Goal: Task Accomplishment & Management: Use online tool/utility

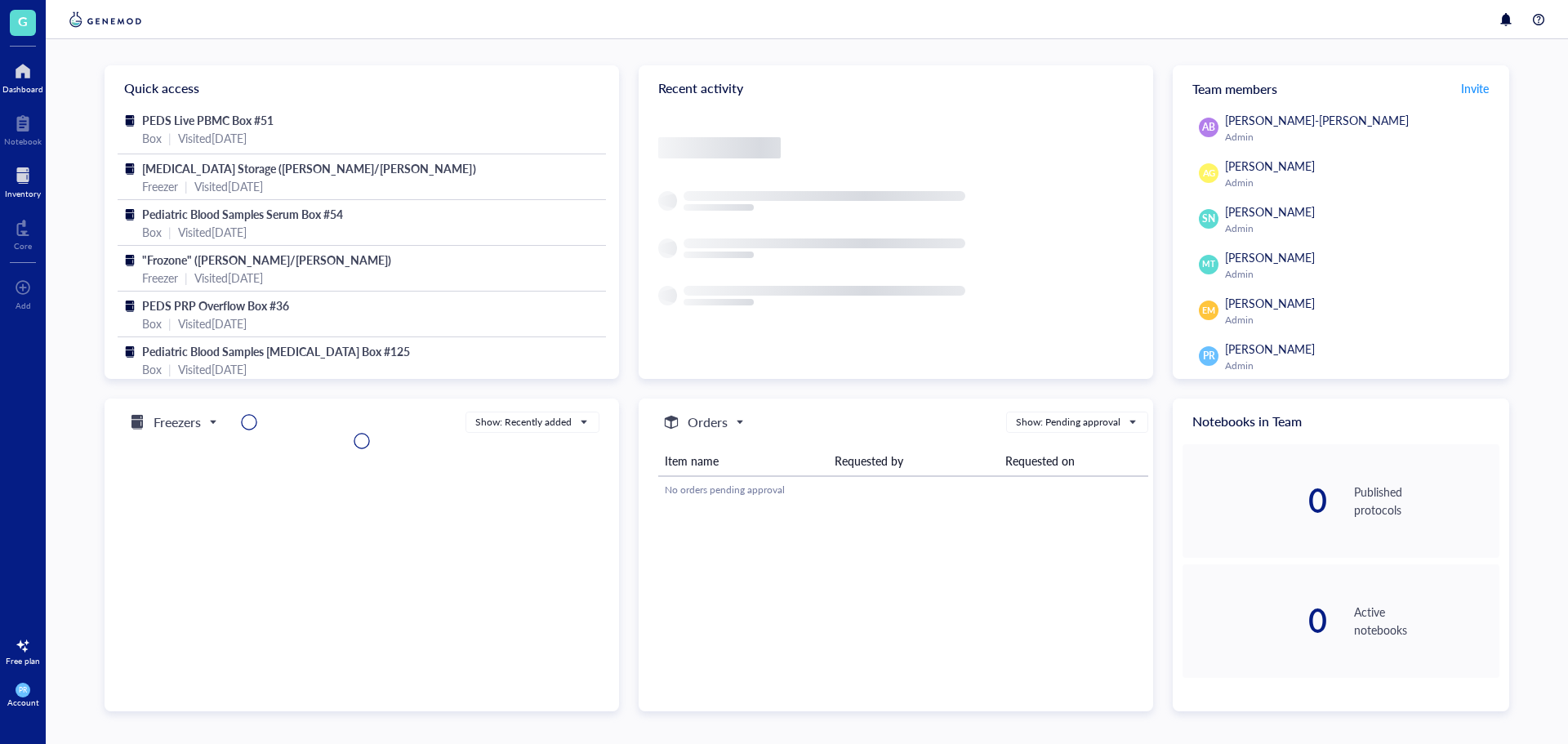
click at [25, 185] on div at bounding box center [23, 175] width 36 height 26
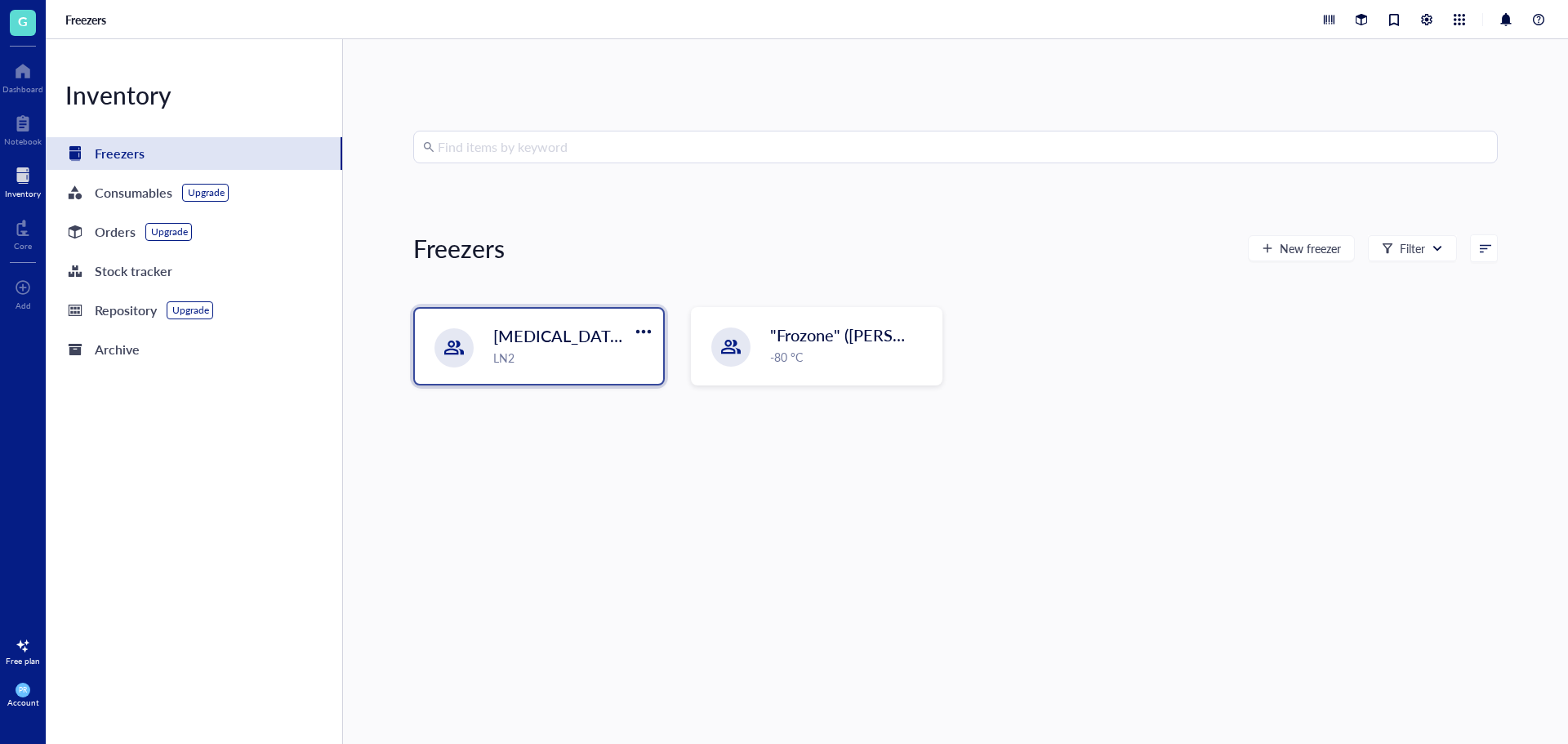
click at [538, 357] on div "LN2" at bounding box center [574, 358] width 160 height 18
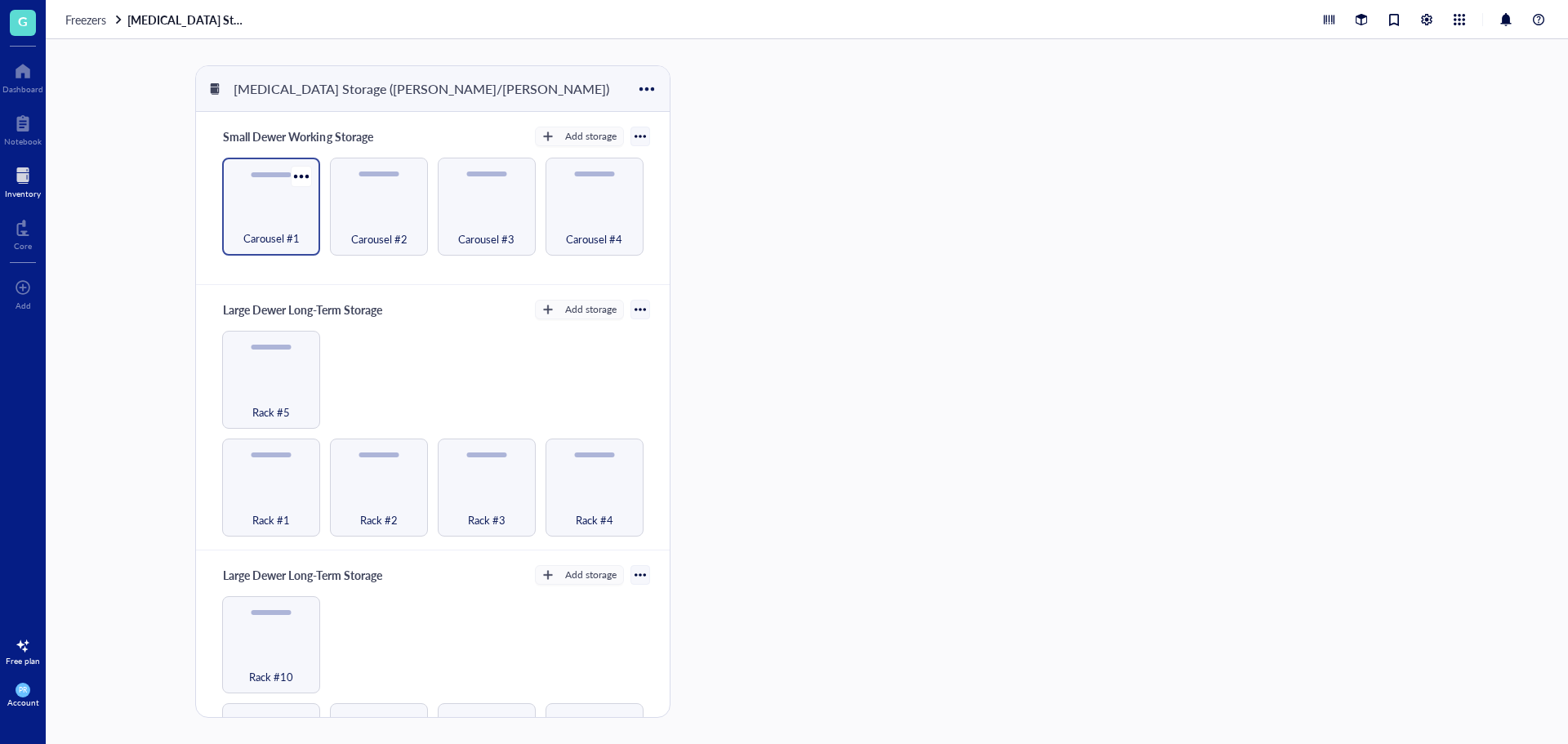
click at [251, 239] on span "Carousel #1" at bounding box center [272, 239] width 57 height 18
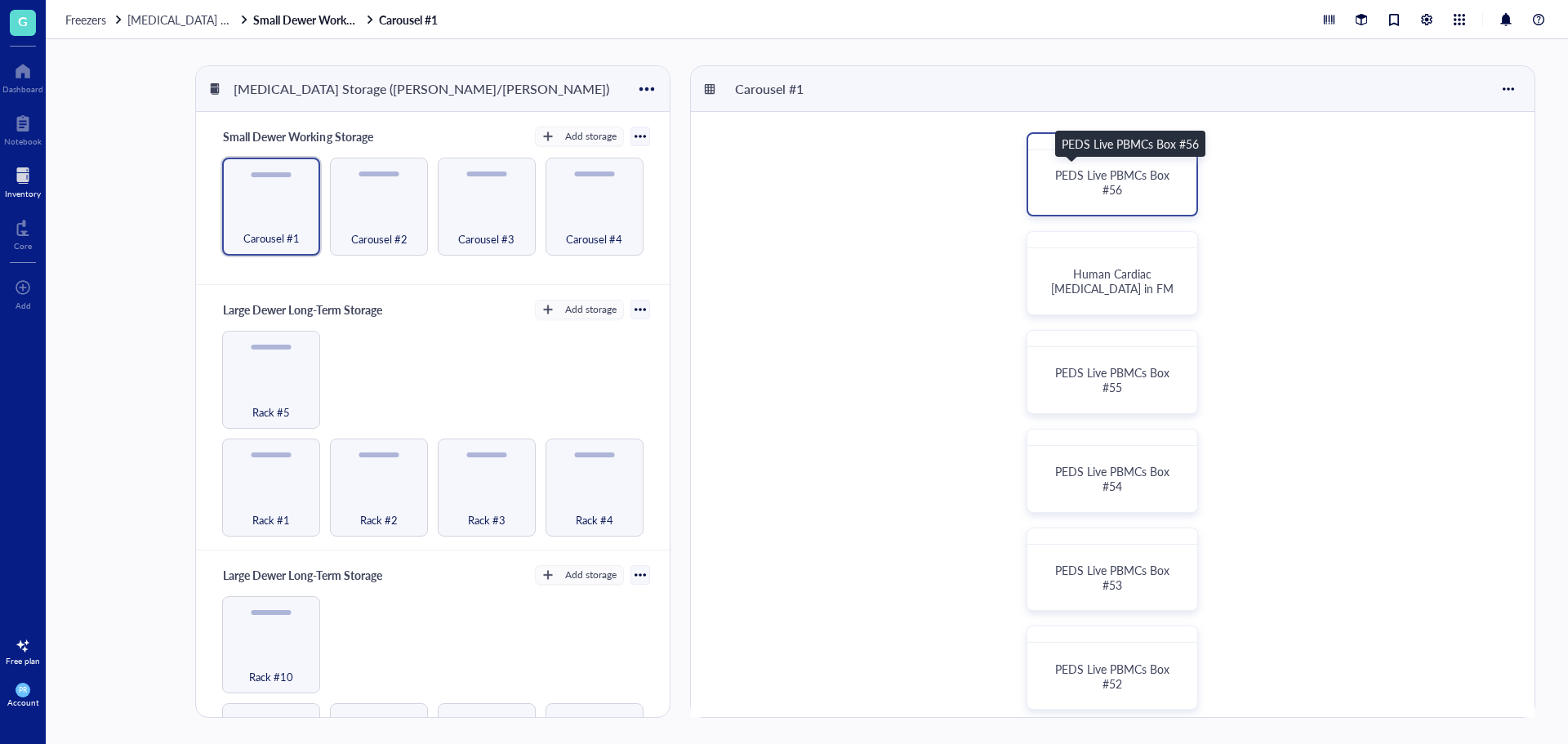
click at [1122, 175] on span "PEDS Live PBMCs Box #56" at bounding box center [1114, 182] width 118 height 31
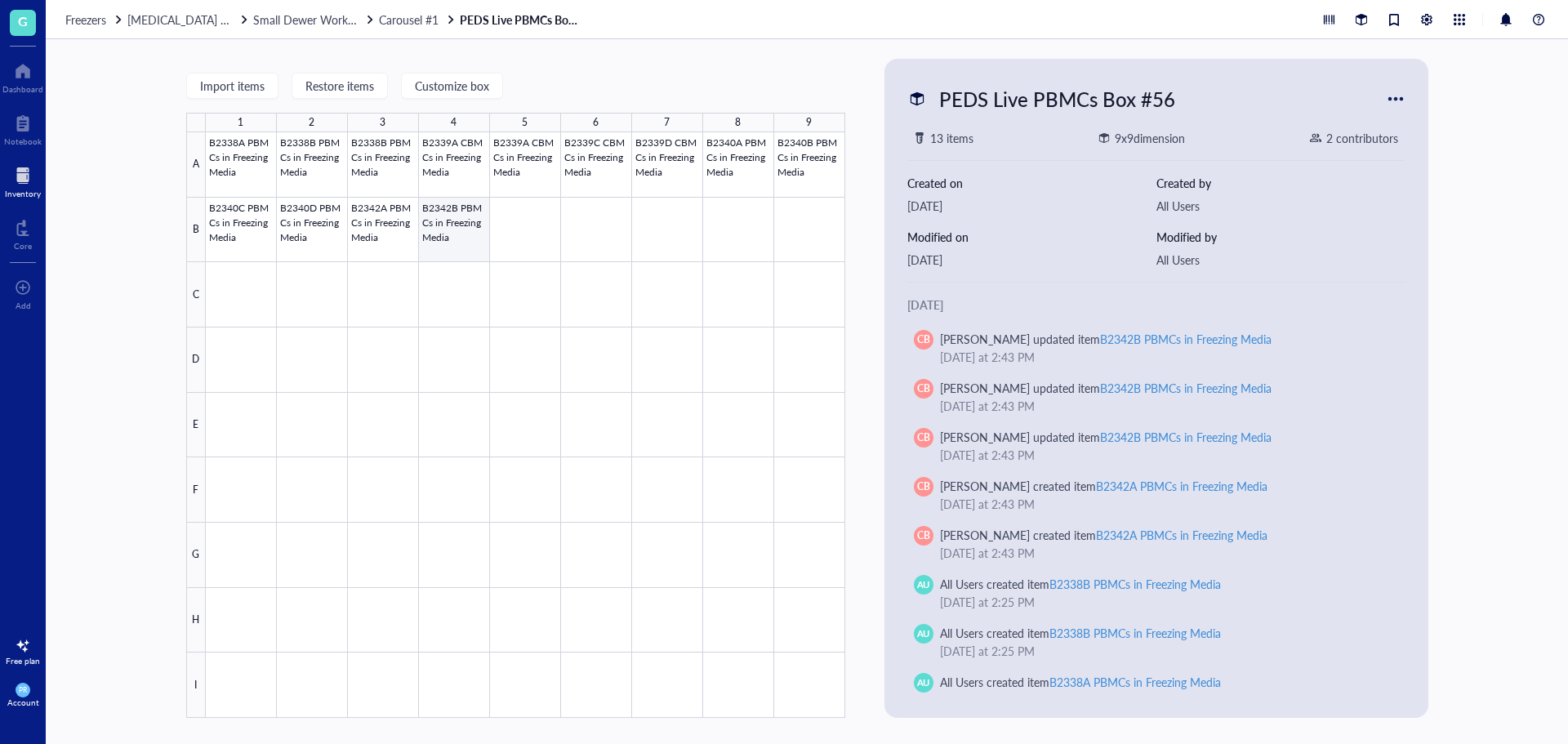
click at [456, 229] on div at bounding box center [526, 424] width 640 height 585
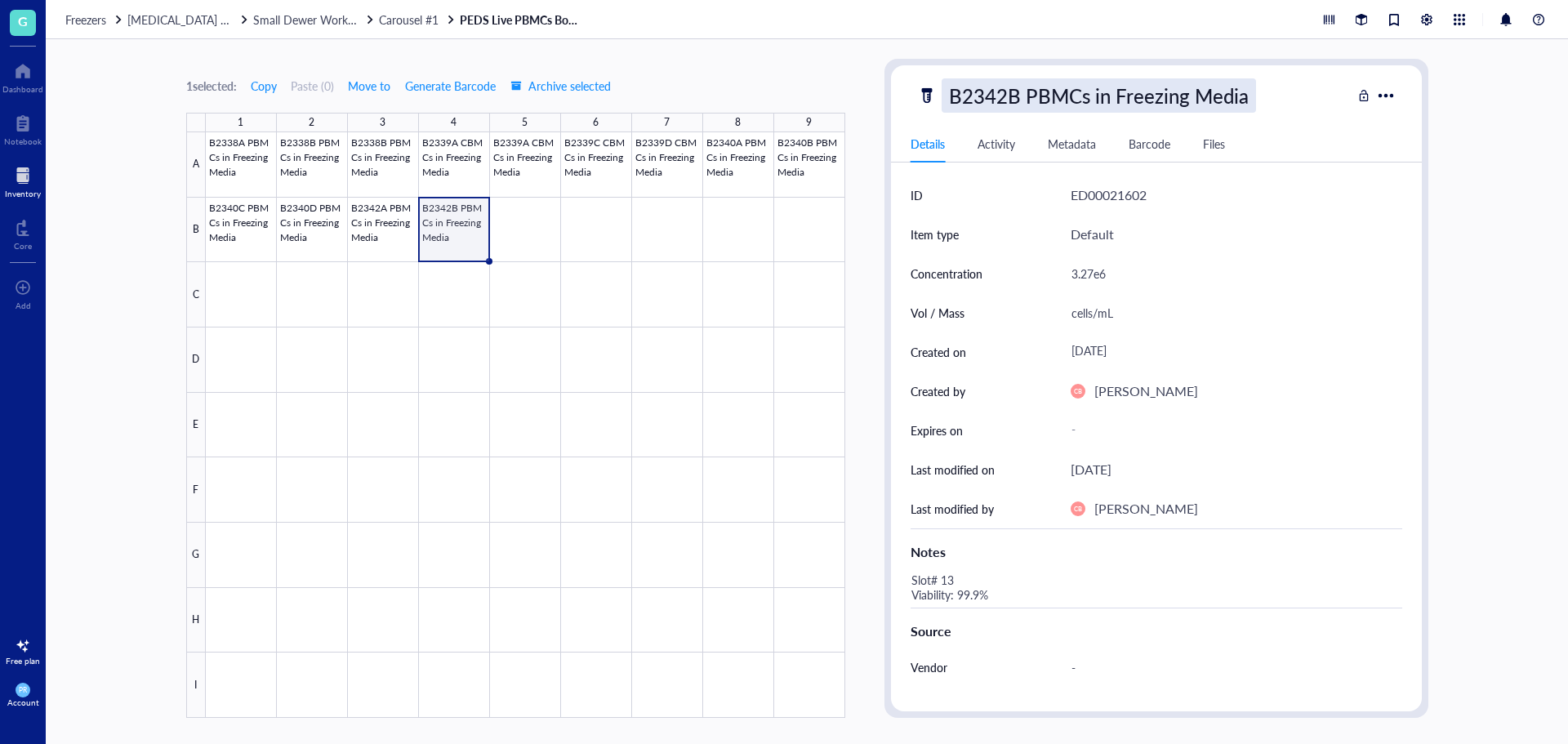
click at [983, 106] on div "B2342B PBMCs in Freezing Media" at bounding box center [1099, 95] width 315 height 34
drag, startPoint x: 1257, startPoint y: 98, endPoint x: 786, endPoint y: 114, distance: 471.3
click at [786, 114] on div "1 selected: Copy Paste ( 0 ) Move to Generate Barcode Archive selected 1 2 3 4 …" at bounding box center [807, 392] width 1523 height 705
click at [505, 240] on div at bounding box center [526, 424] width 640 height 585
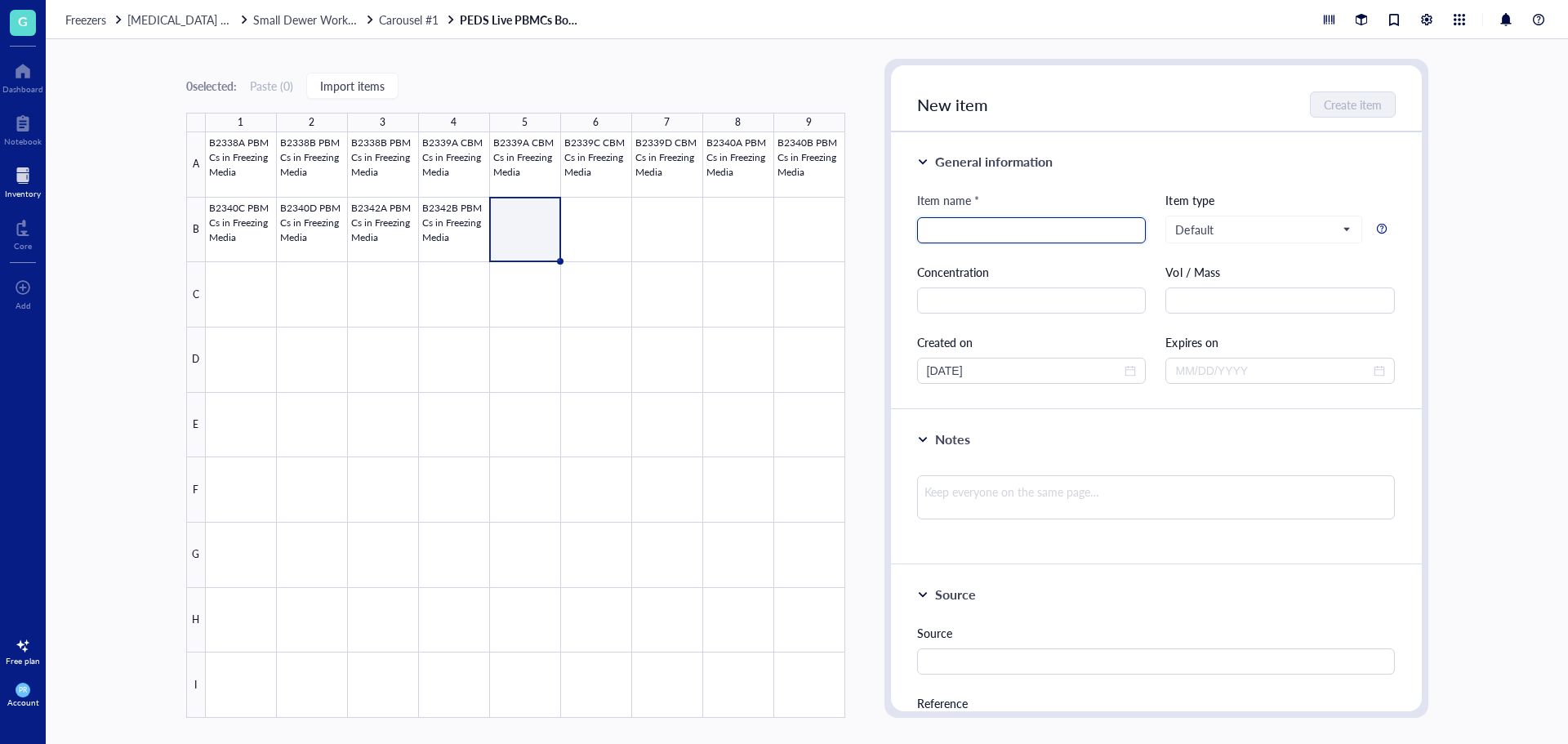
click at [991, 219] on input "search" at bounding box center [1031, 230] width 210 height 24
paste input "B2342B PBMCs in Freezing Media"
drag, startPoint x: 966, startPoint y: 231, endPoint x: 955, endPoint y: 232, distance: 11.0
click at [955, 232] on input "B2342B PBMCs in Freezing Media" at bounding box center [1031, 230] width 210 height 24
type input "B2343A PBMCs in Freezing Media"
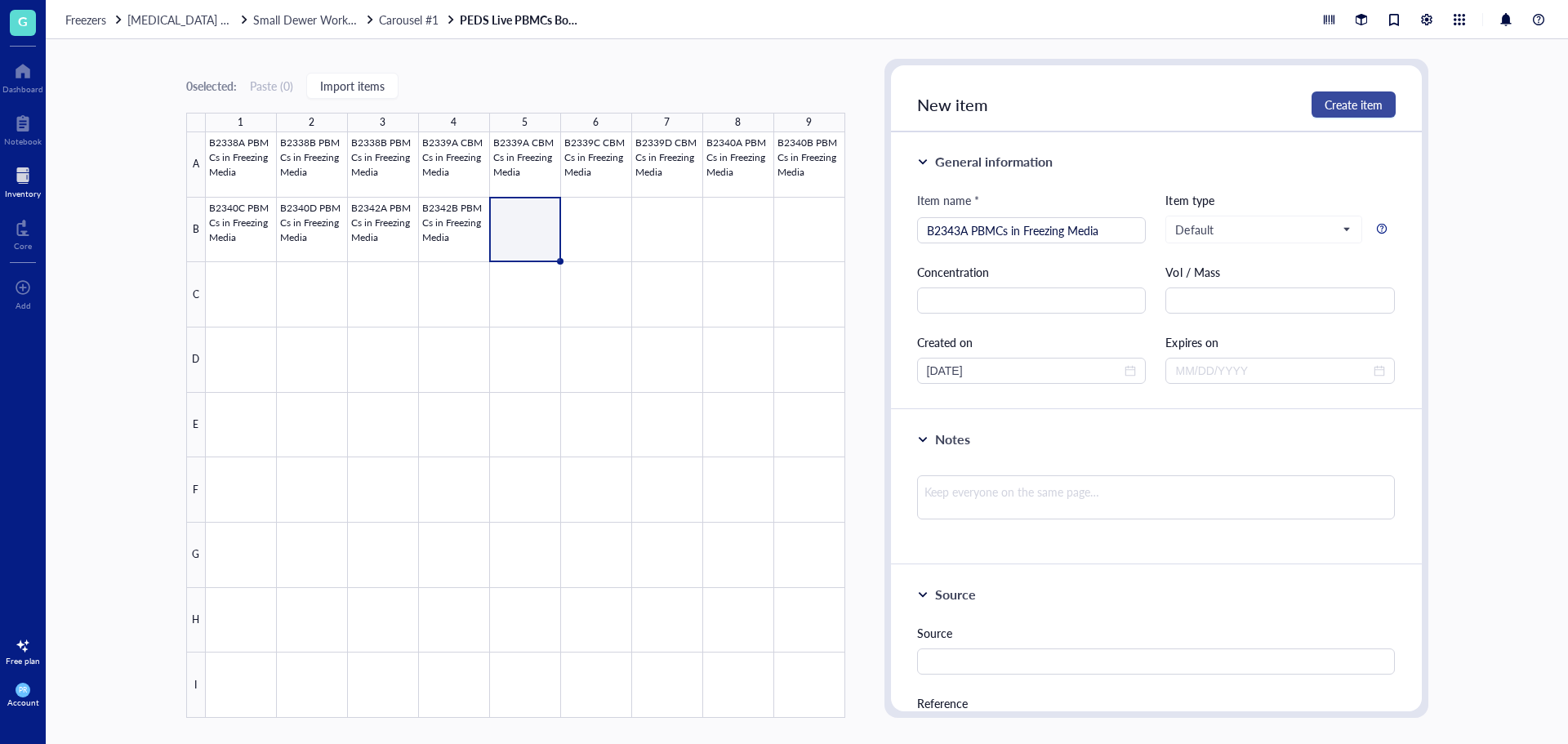
click at [1370, 105] on span "Create item" at bounding box center [1353, 104] width 58 height 13
click at [453, 235] on div at bounding box center [526, 424] width 640 height 585
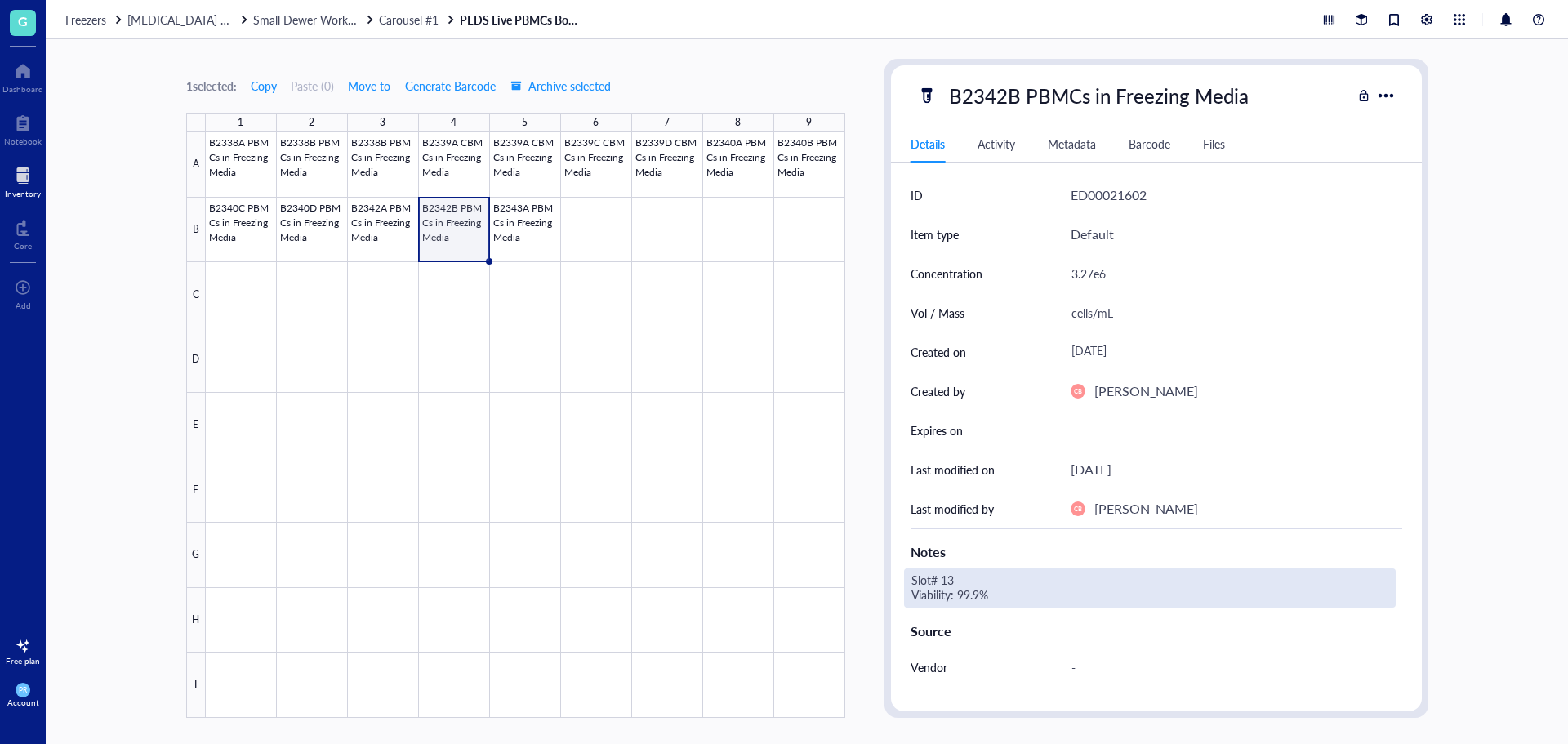
click at [931, 592] on div "Slot# 13 Viability: 99.9%" at bounding box center [1150, 588] width 492 height 39
drag, startPoint x: 1014, startPoint y: 595, endPoint x: 871, endPoint y: 564, distance: 146.3
click at [871, 564] on div "1 selected: Copy Paste ( 0 ) Move to Generate Barcode Archive selected 1 2 3 4 …" at bounding box center [807, 392] width 1523 height 705
click at [513, 225] on div at bounding box center [526, 424] width 640 height 585
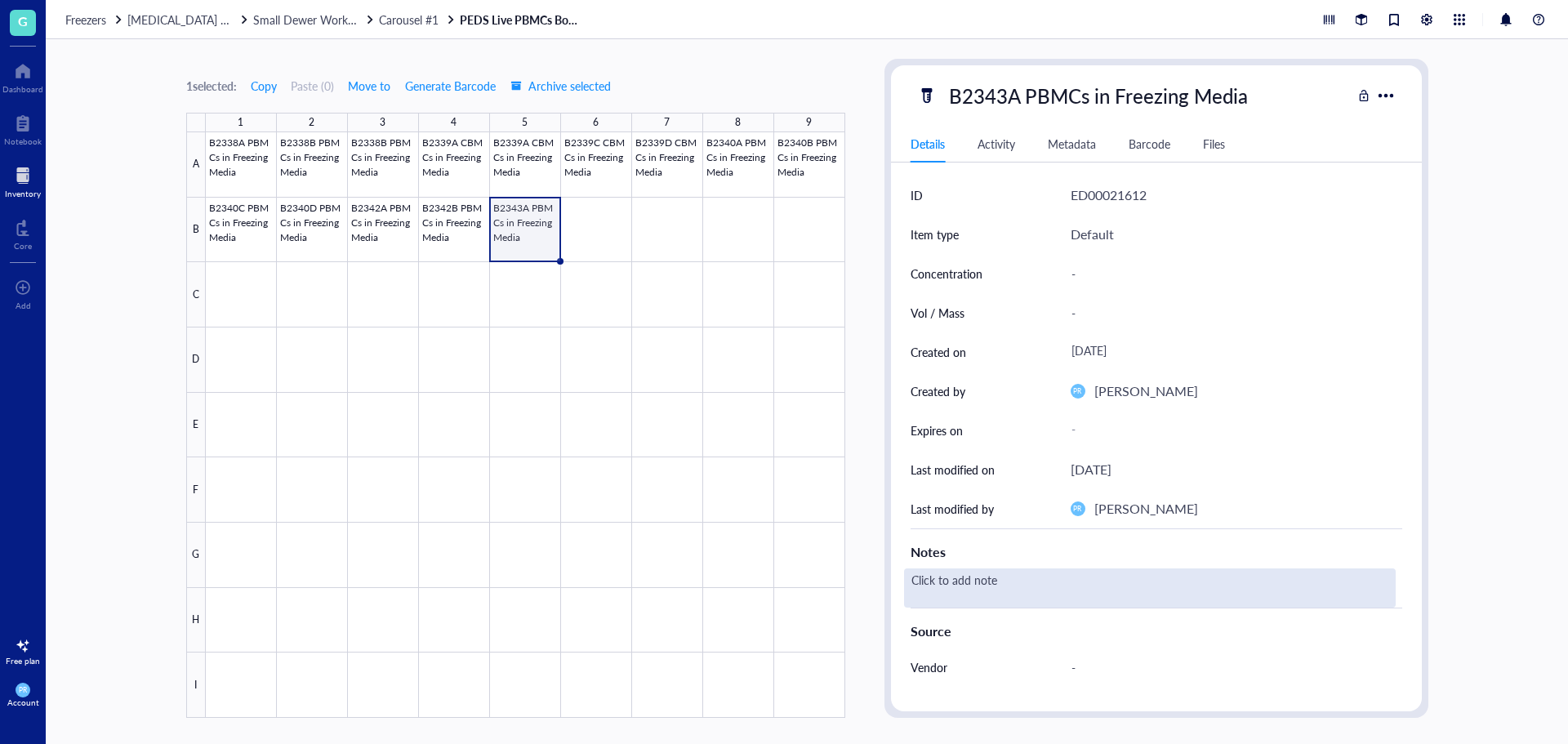
click at [938, 584] on div "Click to add note" at bounding box center [1150, 588] width 492 height 39
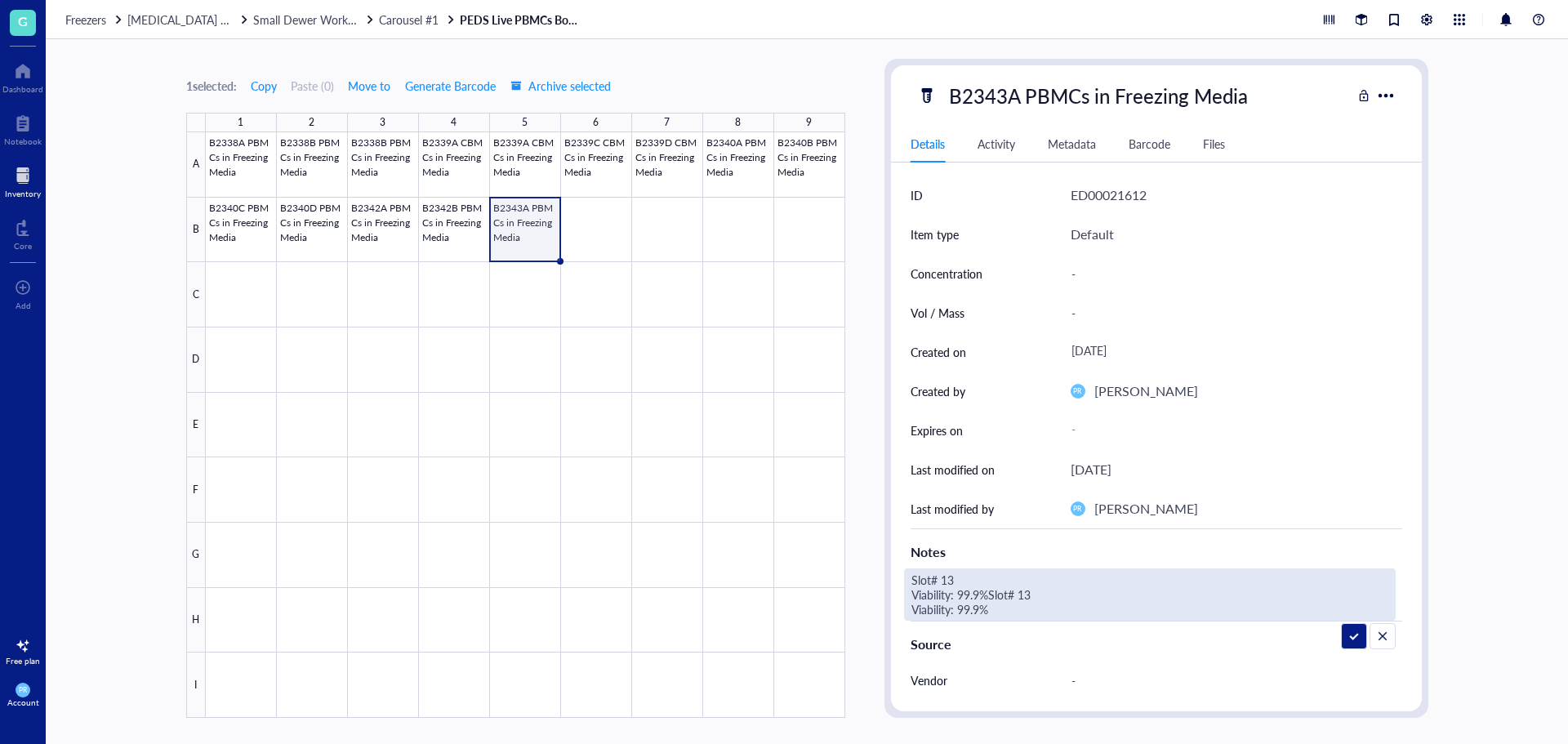
drag, startPoint x: 992, startPoint y: 614, endPoint x: 991, endPoint y: 595, distance: 19.0
click at [991, 595] on textarea "Slot# 13 Viability: 99.9%Slot# 13 Viability: 99.9%" at bounding box center [1114, 595] width 418 height 51
click at [979, 594] on textarea "Slot# 13 Viability: 99.9%" at bounding box center [1032, 595] width 255 height 51
click at [959, 580] on textarea "Slot# 13 Viability: %" at bounding box center [1019, 595] width 229 height 51
type textarea "Slot# 14 Viability: %"
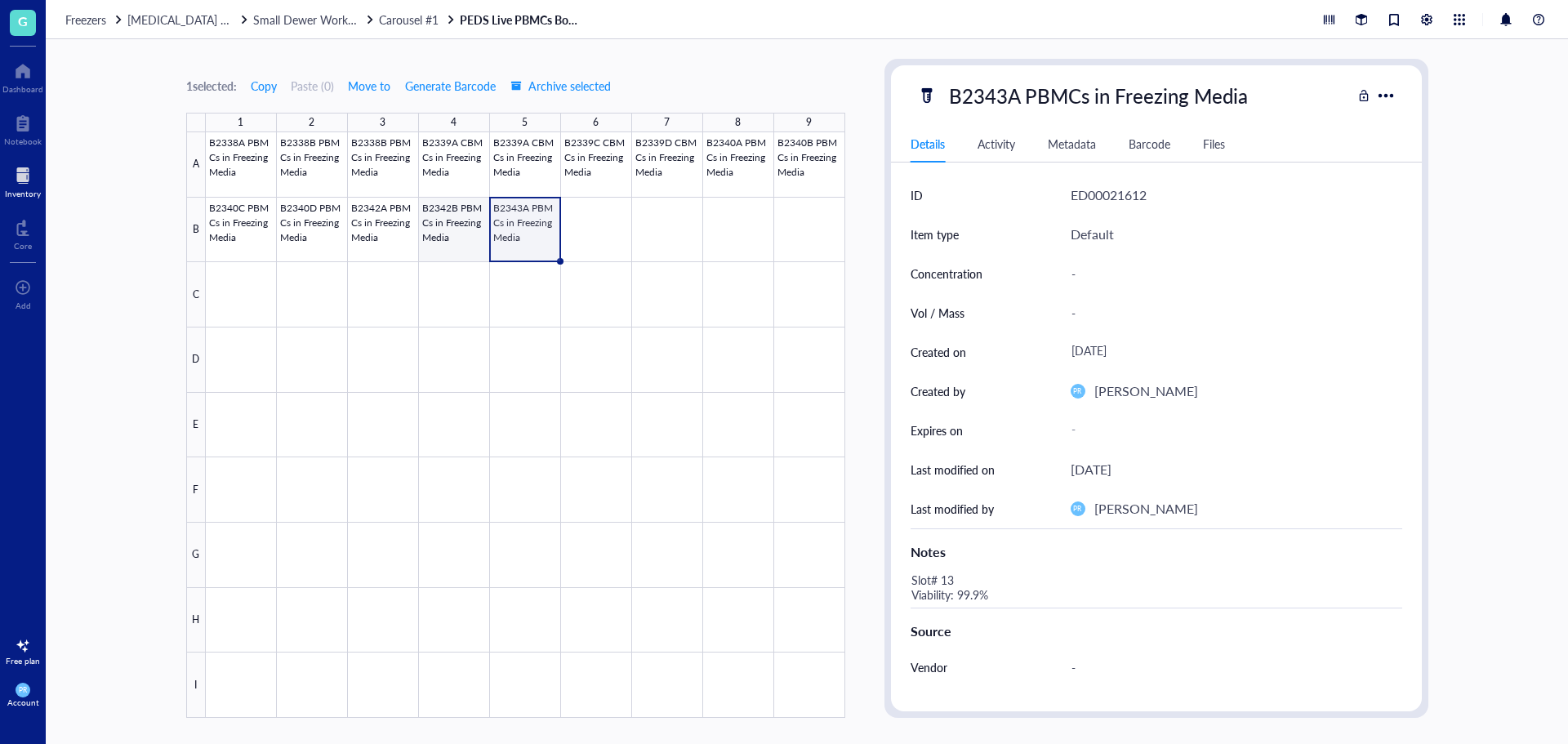
click at [462, 215] on div at bounding box center [526, 424] width 640 height 585
click at [516, 224] on div at bounding box center [526, 424] width 640 height 585
click at [68, 23] on span "Freezers" at bounding box center [85, 20] width 41 height 17
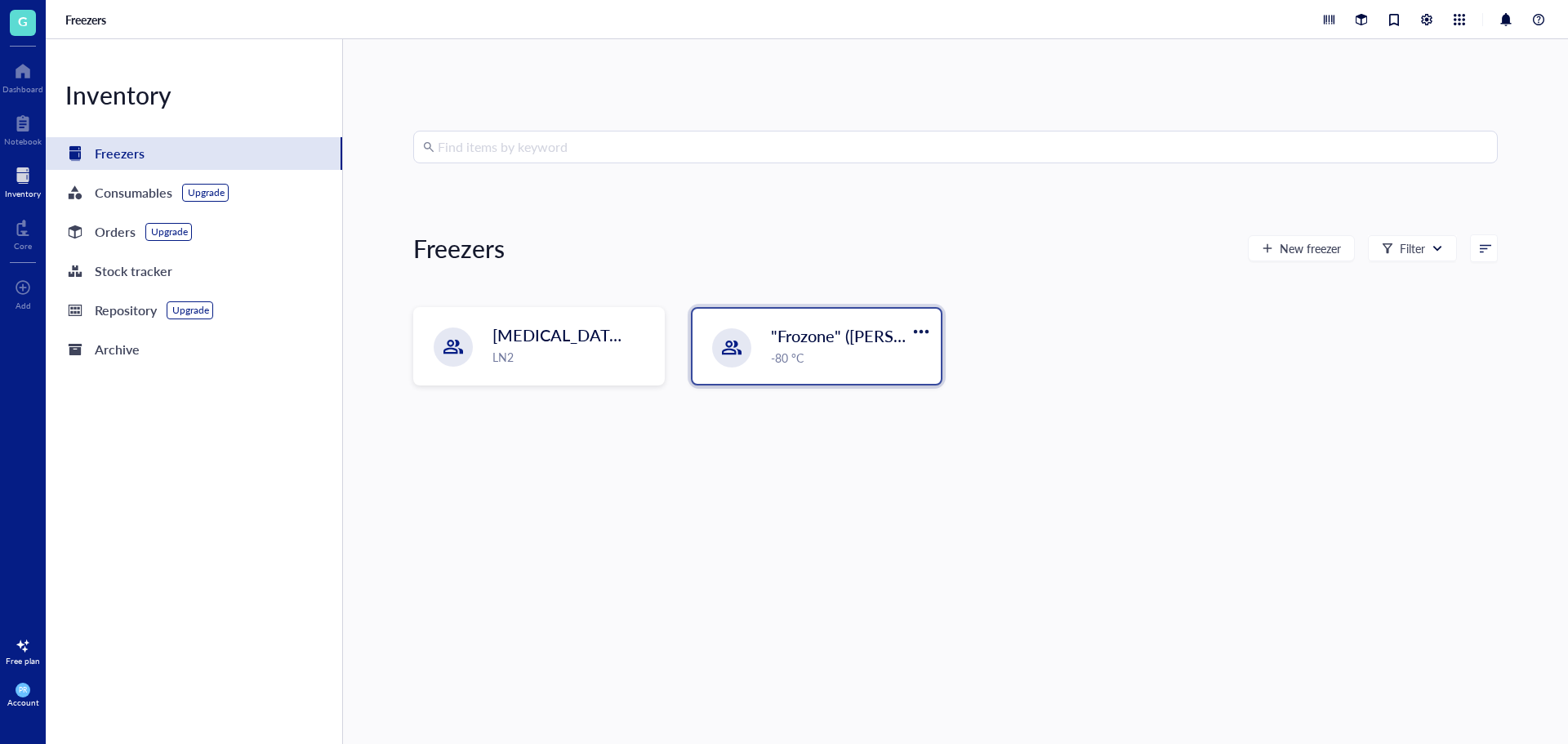
click at [709, 336] on div ""Frozone" ([PERSON_NAME]/[PERSON_NAME]) -80 °C" at bounding box center [817, 347] width 248 height 75
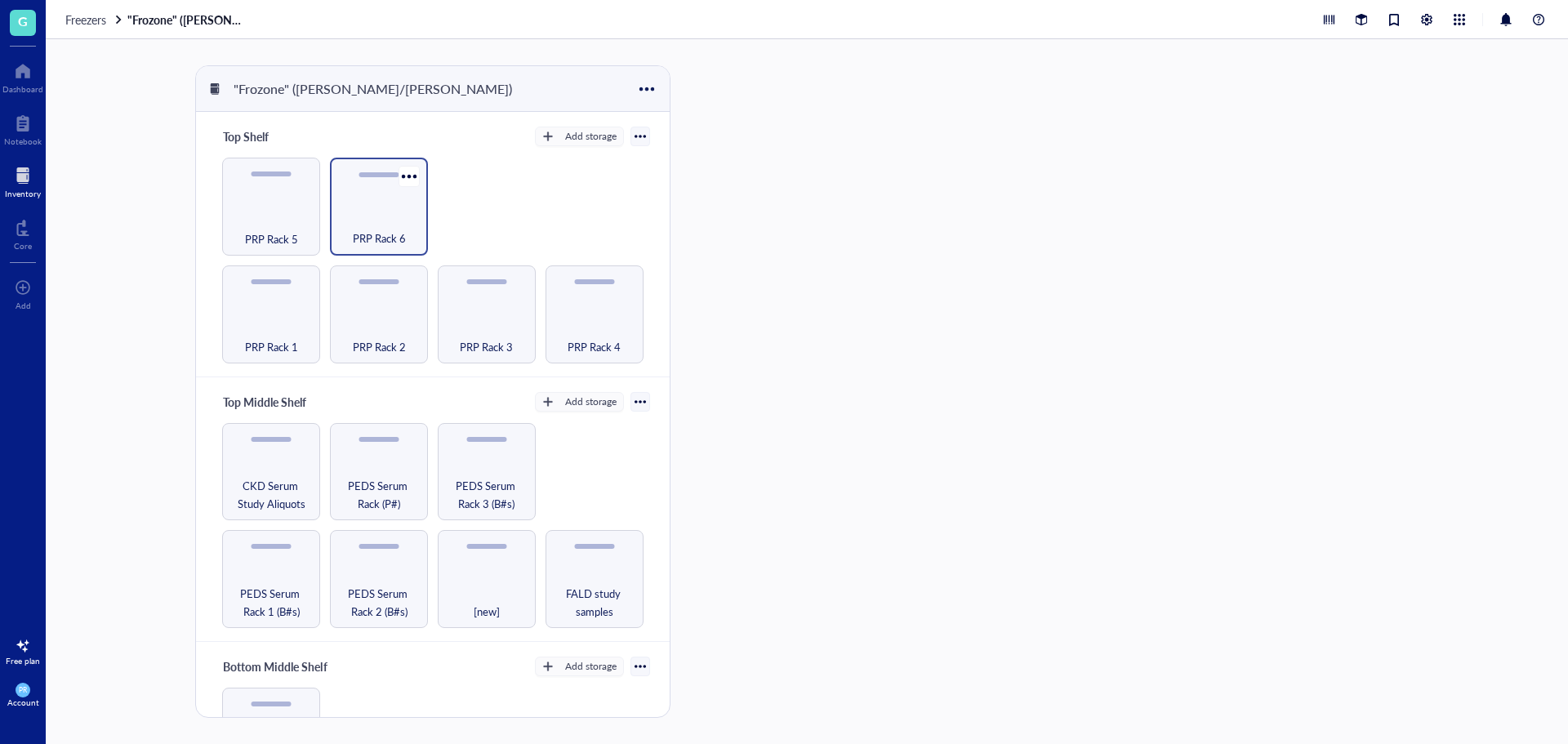
click at [365, 219] on div "PRP Rack 6" at bounding box center [379, 229] width 82 height 36
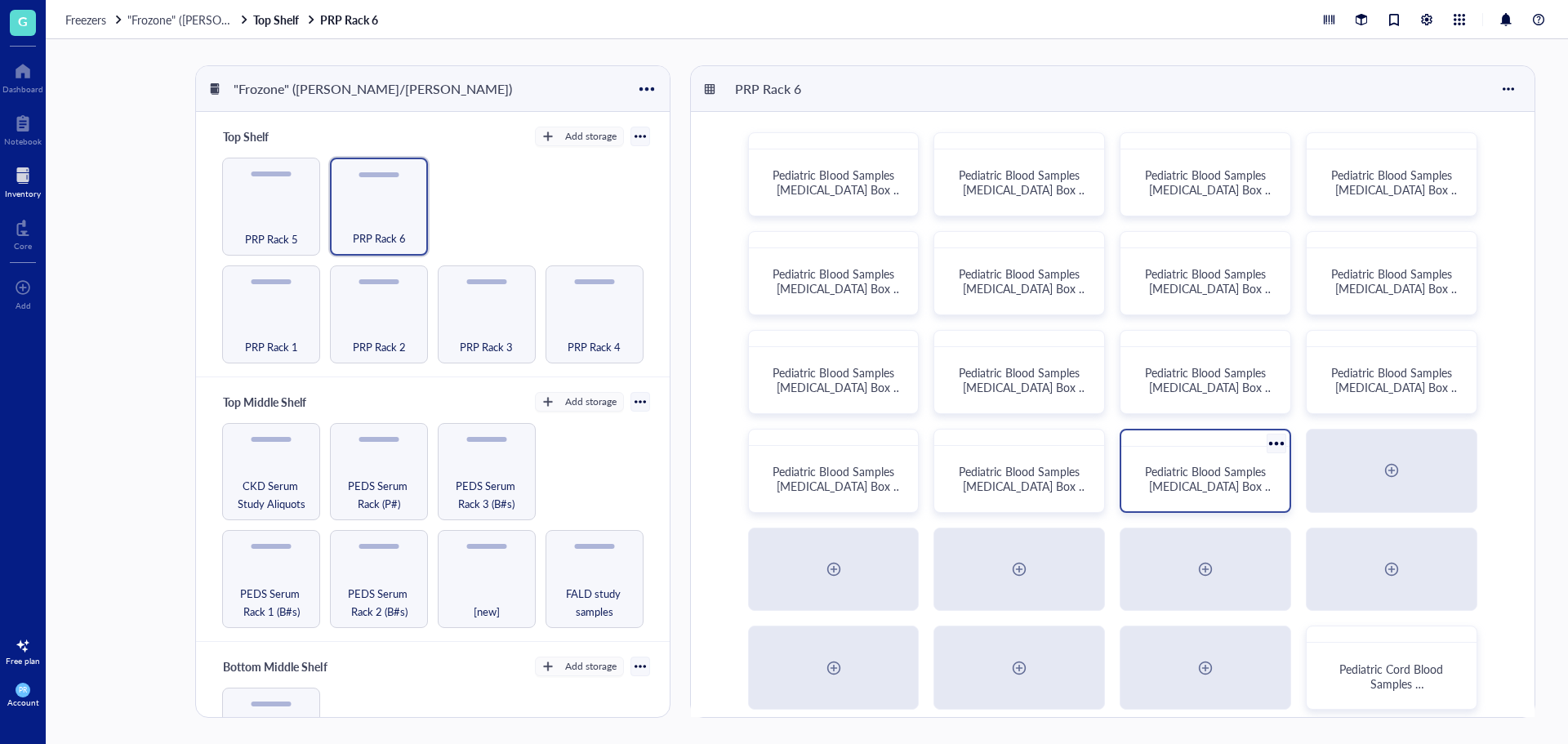
click at [1240, 473] on span "Pediatric Blood Samples [MEDICAL_DATA] Box #134" at bounding box center [1210, 486] width 129 height 46
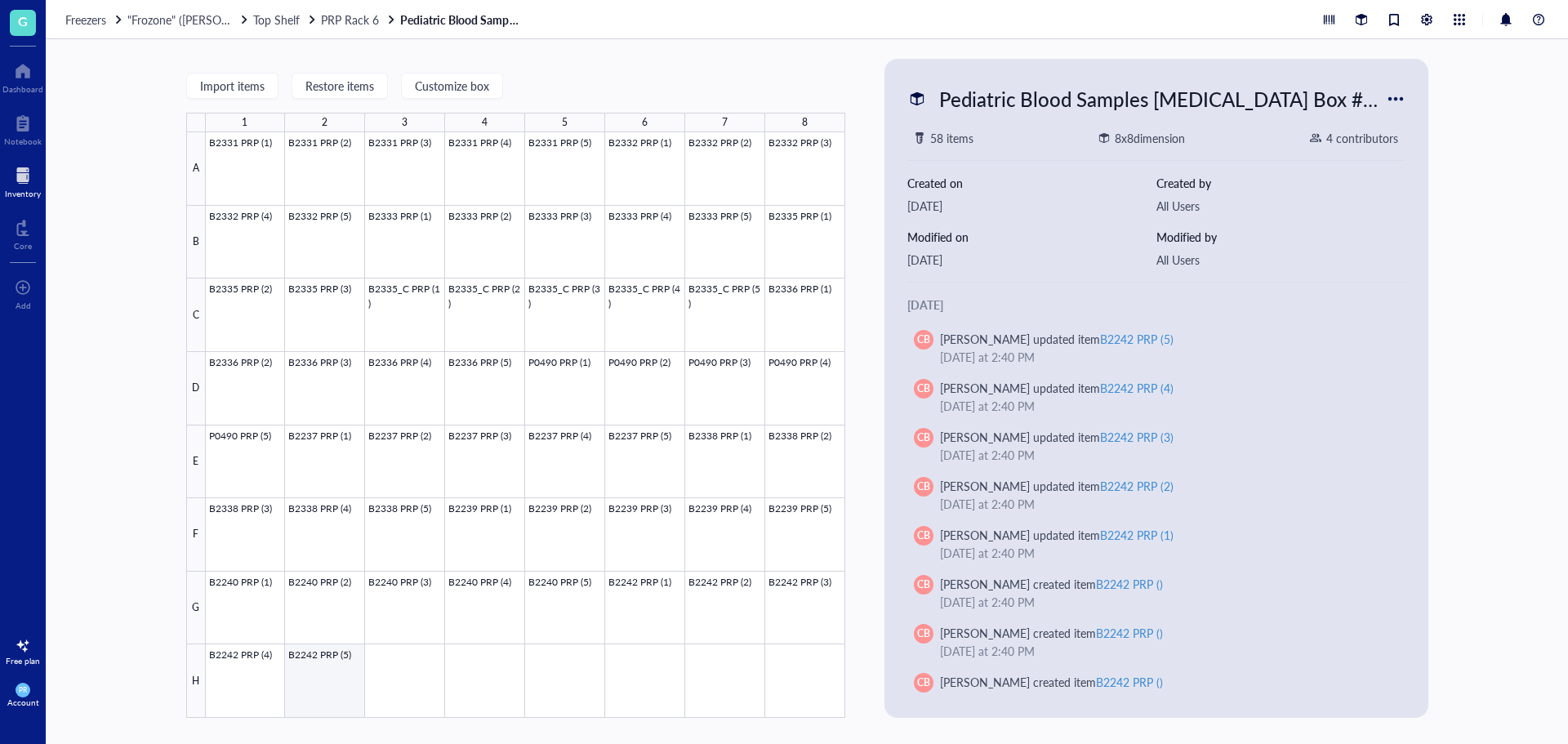
click at [326, 681] on div at bounding box center [526, 424] width 640 height 585
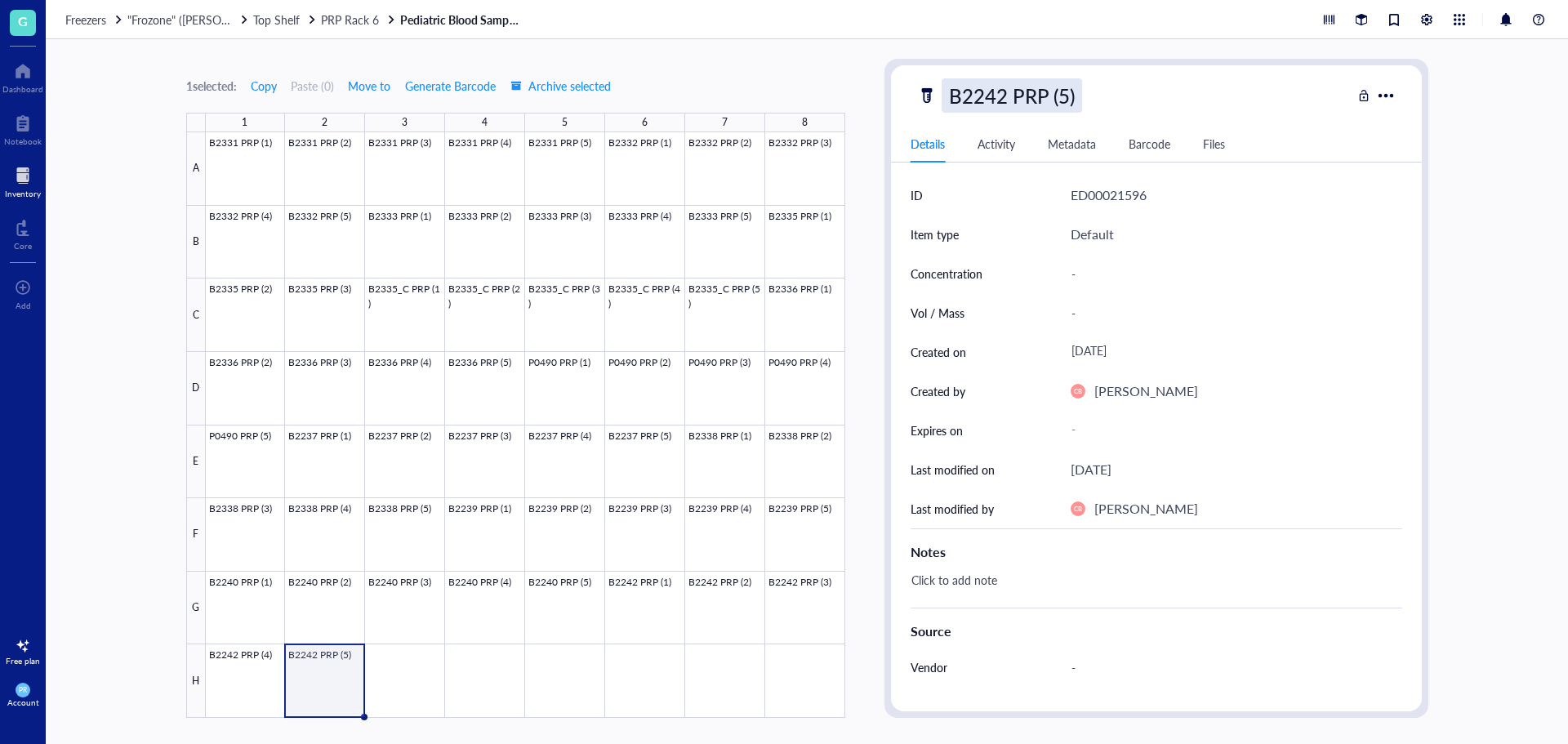
click at [995, 98] on div "B2242 PRP (5)" at bounding box center [1012, 95] width 140 height 34
drag, startPoint x: 1095, startPoint y: 100, endPoint x: 509, endPoint y: 148, distance: 588.0
click at [509, 148] on div "1 selected: Copy Paste ( 0 ) Move to Generate Barcode Archive selected 1 2 3 4 …" at bounding box center [807, 392] width 1523 height 705
click at [417, 686] on div at bounding box center [526, 424] width 640 height 585
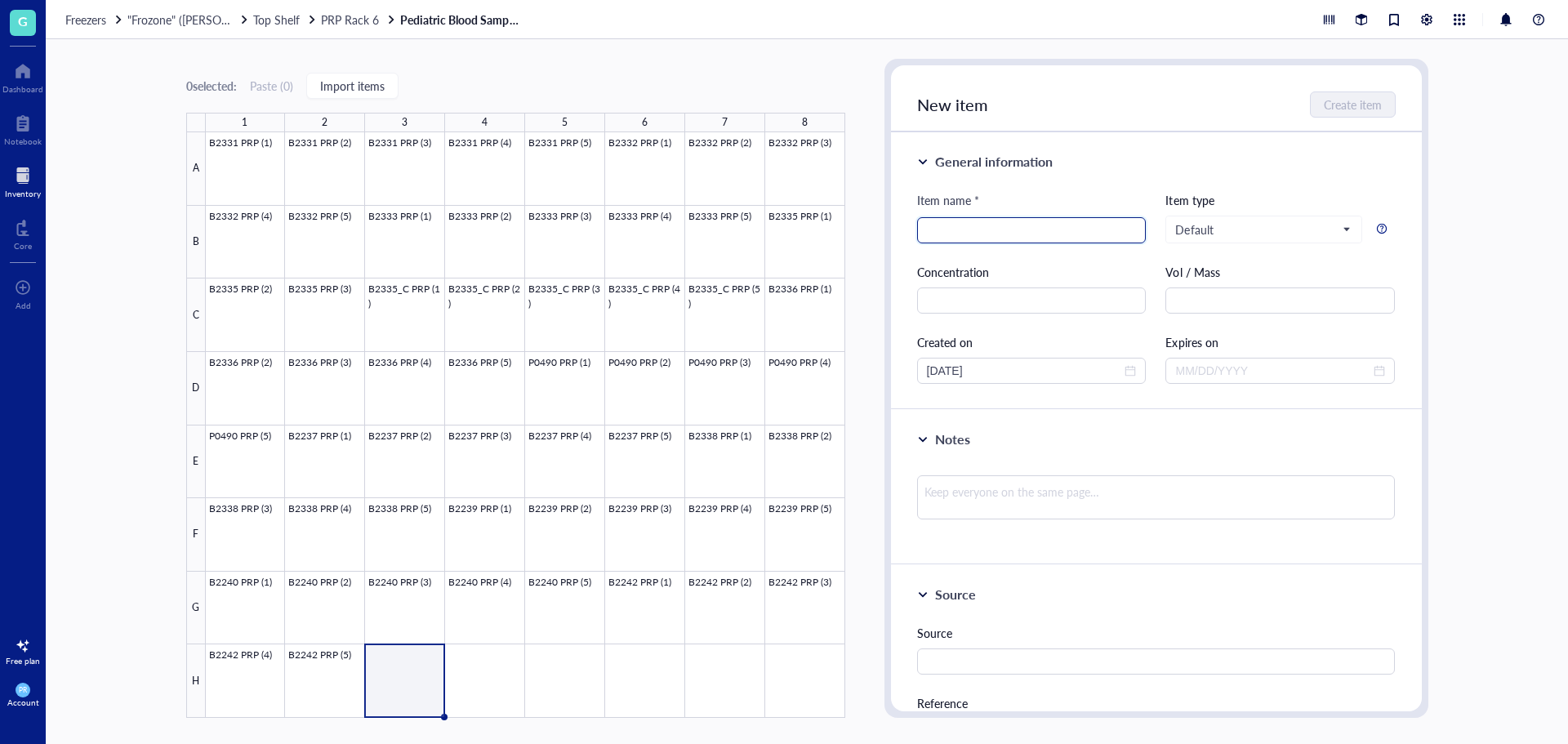
click at [959, 227] on input "search" at bounding box center [1031, 230] width 210 height 24
paste input "B2242 PRP (5)"
click at [995, 233] on input "B2242 PRP (5)" at bounding box center [1031, 230] width 210 height 24
type input "B2243 PRP (1)"
click at [1331, 109] on span "Create item" at bounding box center [1353, 104] width 58 height 13
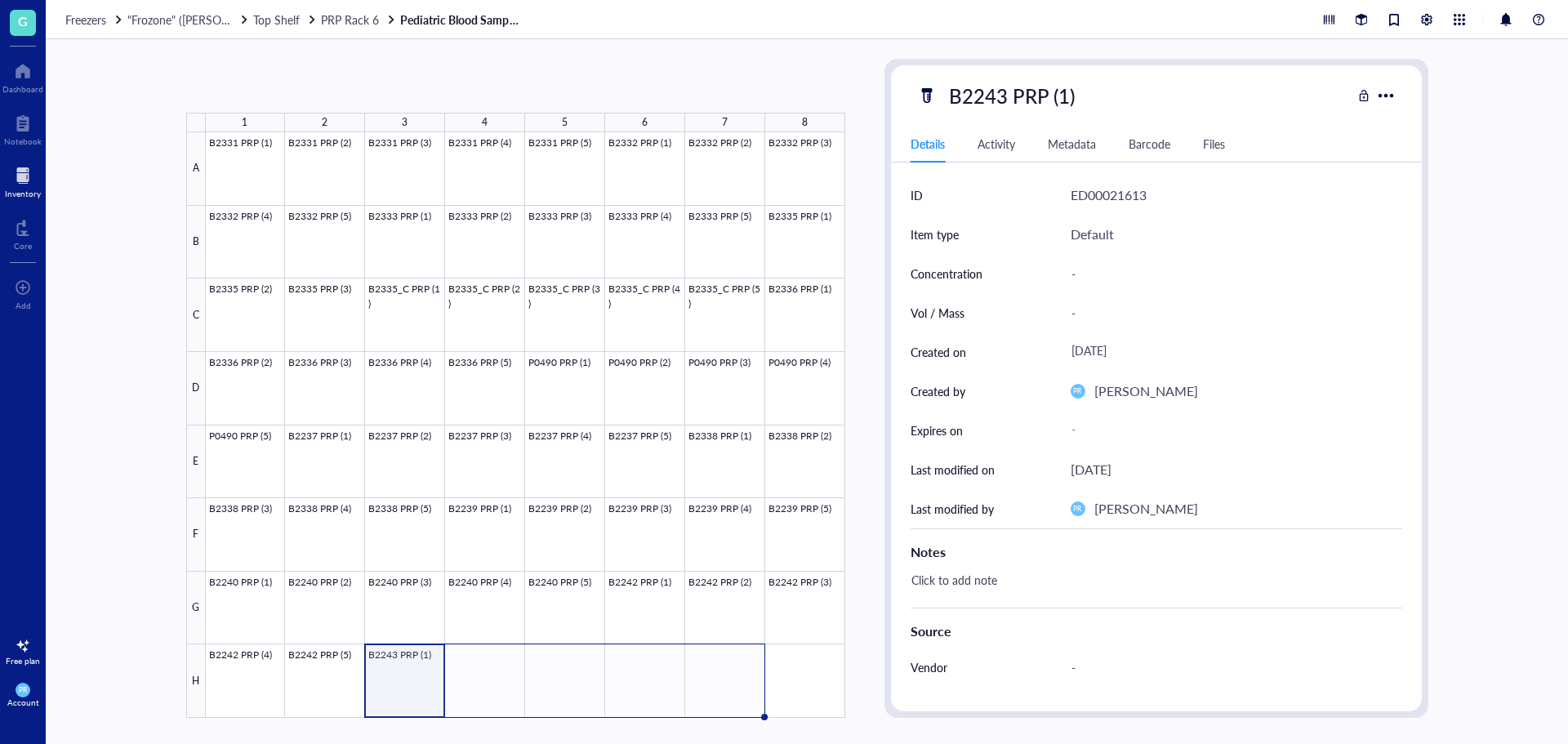
drag, startPoint x: 444, startPoint y: 717, endPoint x: 697, endPoint y: 718, distance: 253.0
click at [697, 718] on div "1 2 3 4 5 6 7 8 A B C D E F G H B2331 PRP (1) B2331 PRP (2) B2331 PRP (3) B2331…" at bounding box center [807, 392] width 1523 height 705
click at [484, 678] on div at bounding box center [526, 424] width 640 height 585
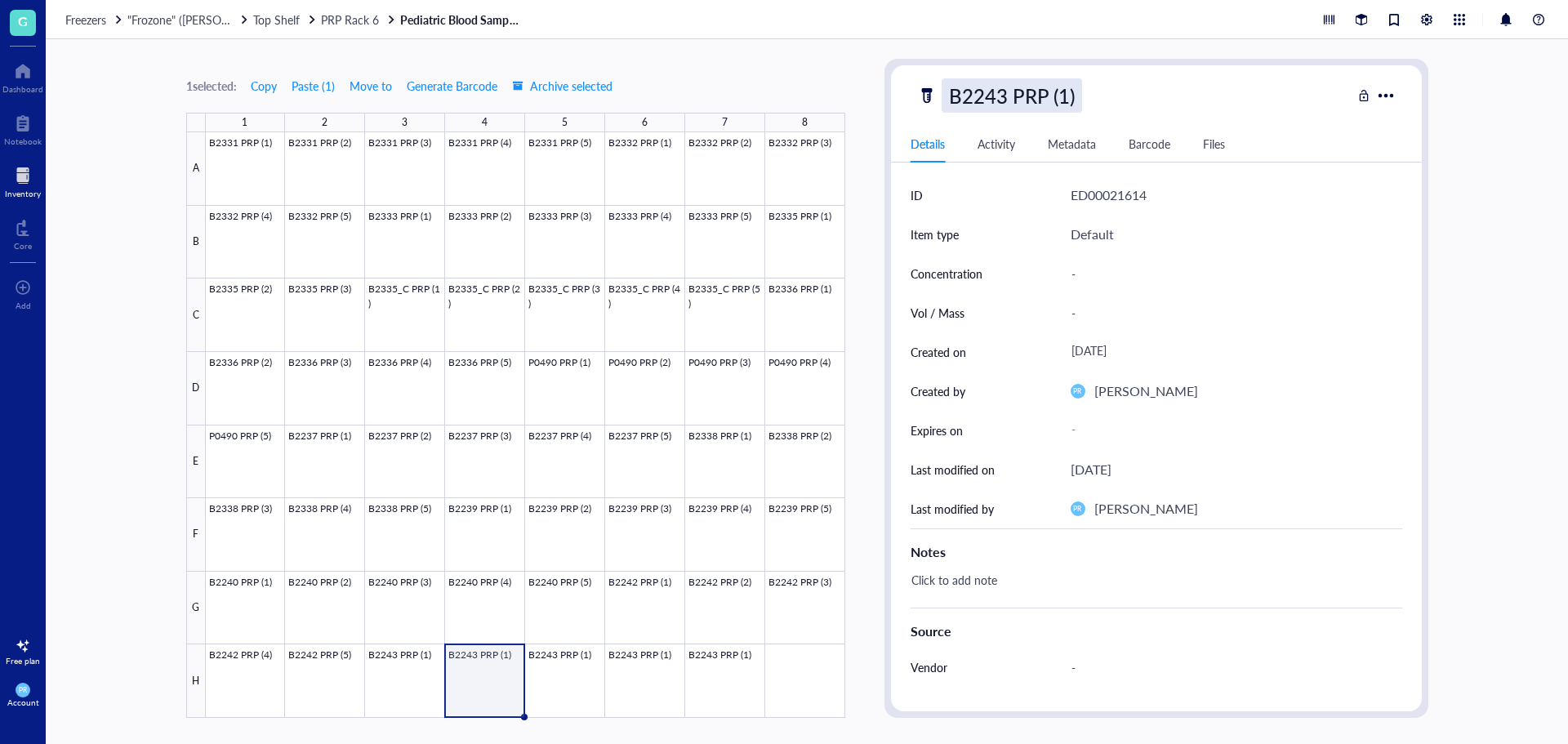
drag, startPoint x: 1008, startPoint y: 114, endPoint x: 1075, endPoint y: 92, distance: 70.5
click at [1009, 114] on div "B2243 PRP (1) Details Activity Metadata Barcode Files ID ED00021614 Item type D…" at bounding box center [1156, 388] width 531 height 646
click at [1070, 92] on div "B2243 PRP (1)" at bounding box center [1012, 95] width 140 height 34
click at [1068, 94] on input "B2243 PRP (1)" at bounding box center [1028, 95] width 171 height 33
click at [1075, 95] on input "B2243 PRP (1)" at bounding box center [1028, 95] width 171 height 33
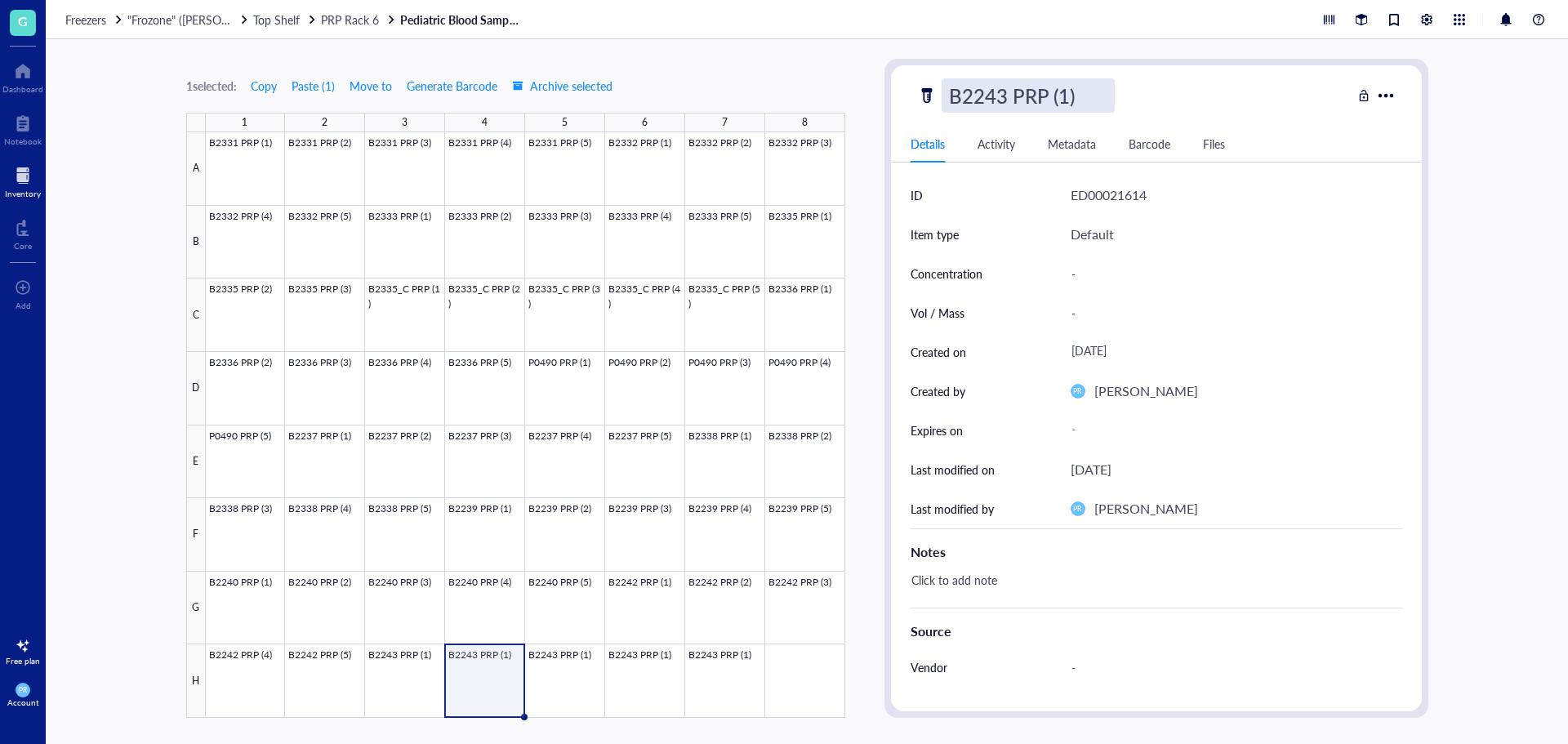
click at [1073, 95] on input "B2243 PRP (1)" at bounding box center [1028, 95] width 171 height 33
click at [1070, 94] on input "B2243 PRP (1)" at bounding box center [1028, 95] width 171 height 33
type input "B2243 PRP (2)"
click at [560, 693] on div at bounding box center [526, 424] width 640 height 585
click at [1061, 102] on div "B2243 PRP (2)" at bounding box center [1012, 95] width 140 height 34
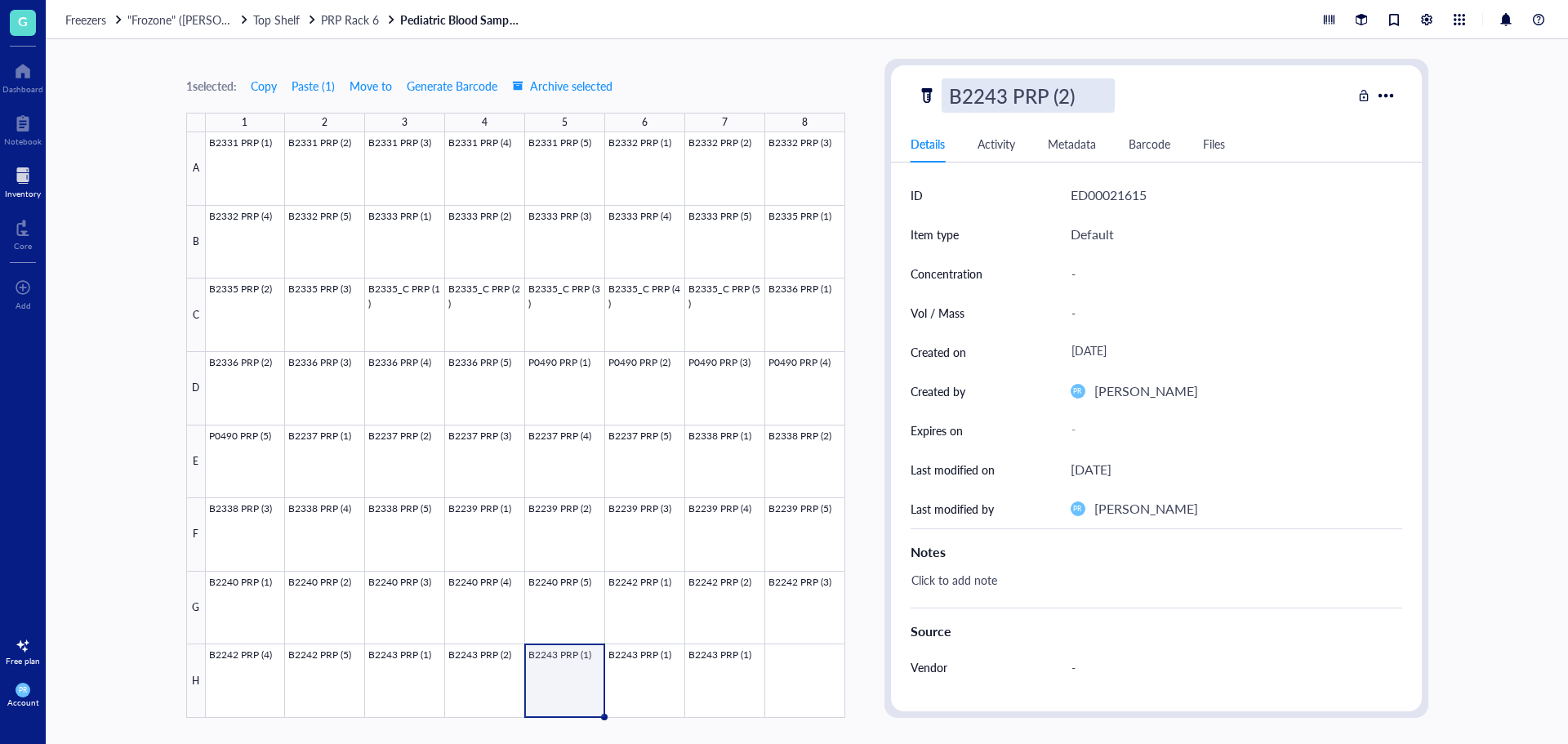
click at [1066, 102] on input "B2243 PRP (2)" at bounding box center [1028, 95] width 171 height 33
type input "B2243 PRP (2)"
click at [630, 681] on div at bounding box center [526, 424] width 640 height 585
click at [1070, 97] on div "B2243 PRP (1)" at bounding box center [1012, 95] width 140 height 34
click at [1065, 97] on input "B2243 PRP (1)" at bounding box center [1028, 95] width 171 height 33
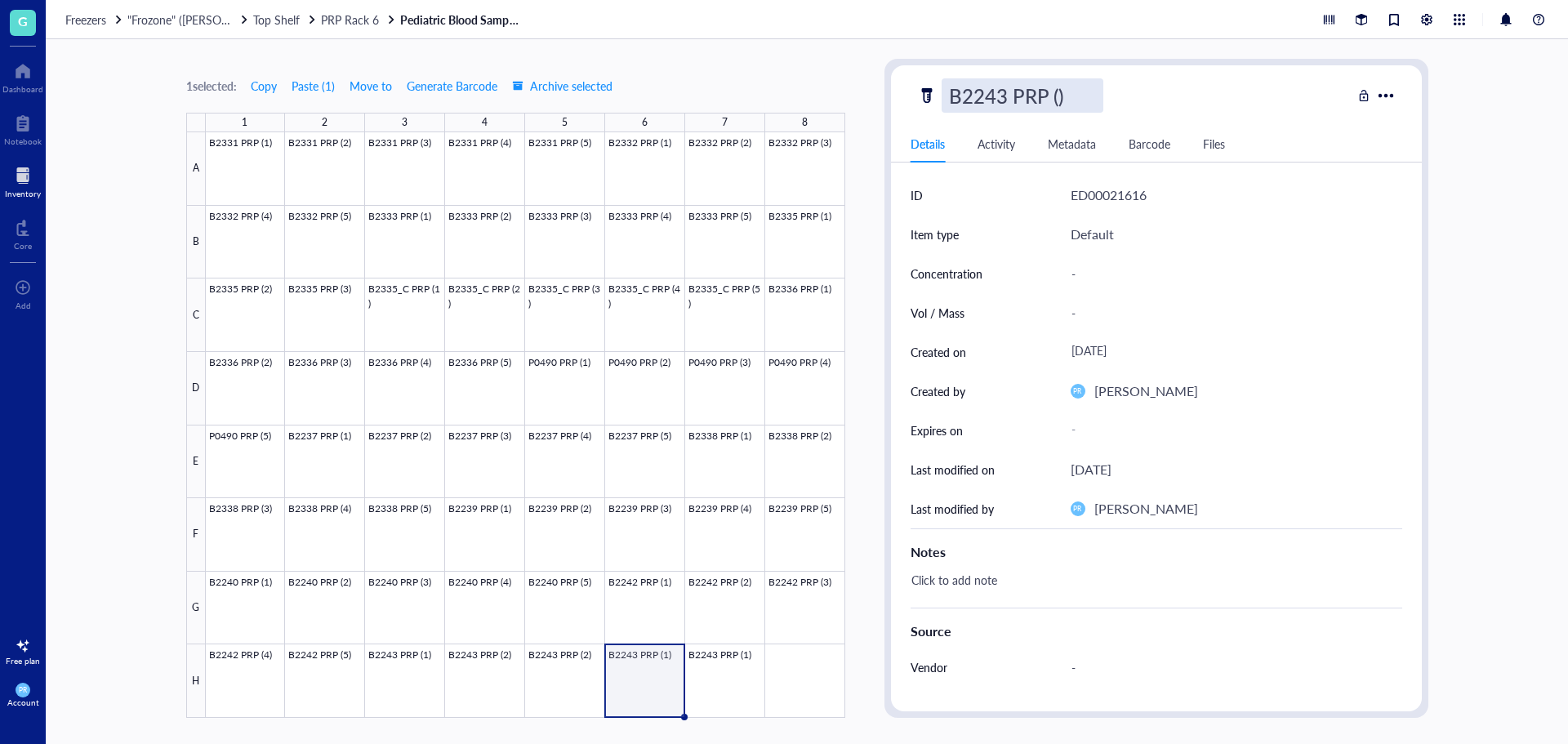
type input "B2243 PRP (4)"
click at [718, 701] on div at bounding box center [526, 424] width 640 height 585
click at [1058, 109] on div "B2243 PRP (1)" at bounding box center [1012, 95] width 140 height 34
click at [1065, 94] on input "B2243 PRP (1)" at bounding box center [1028, 95] width 171 height 33
type input "B2243 PRP (5)"
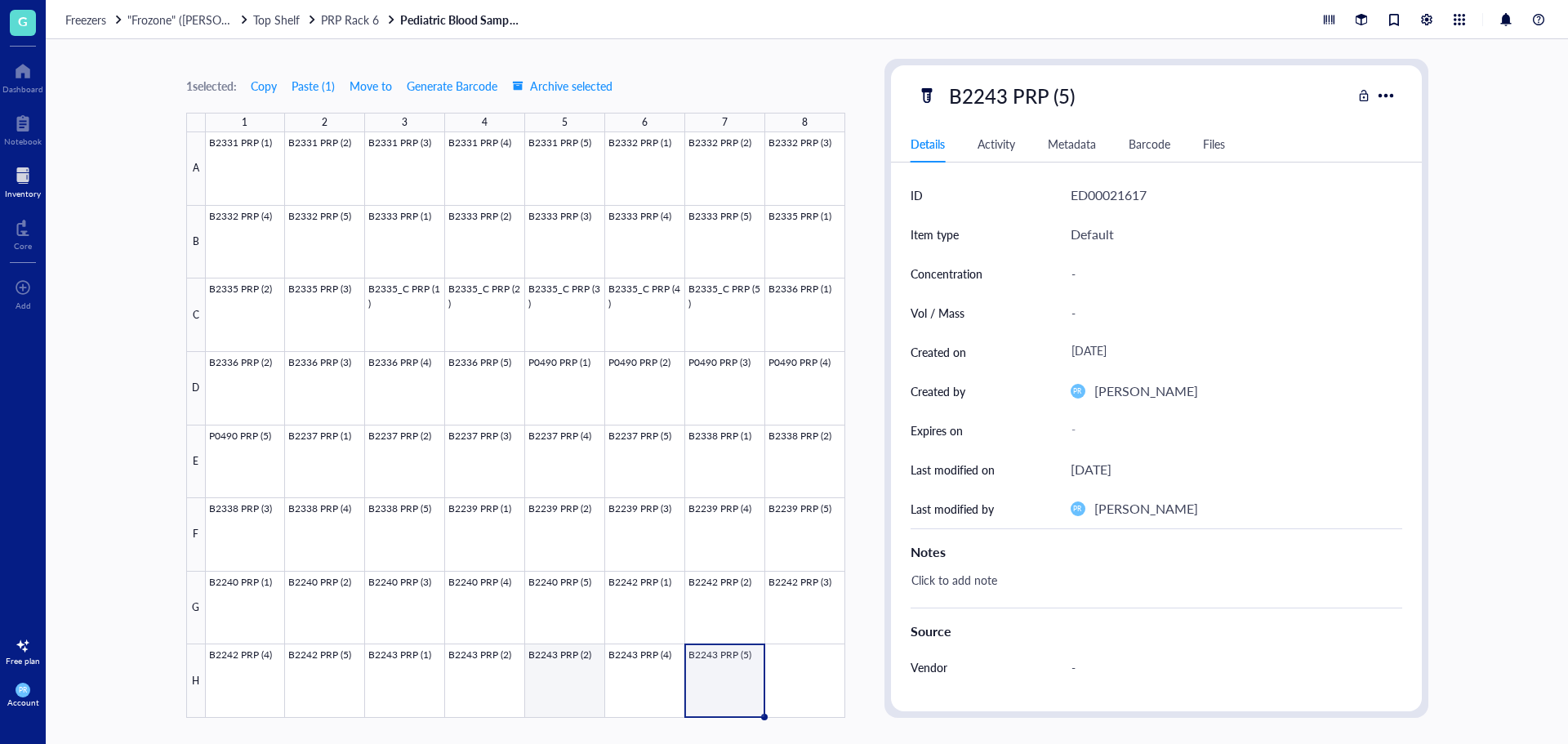
click at [572, 670] on div at bounding box center [526, 424] width 640 height 585
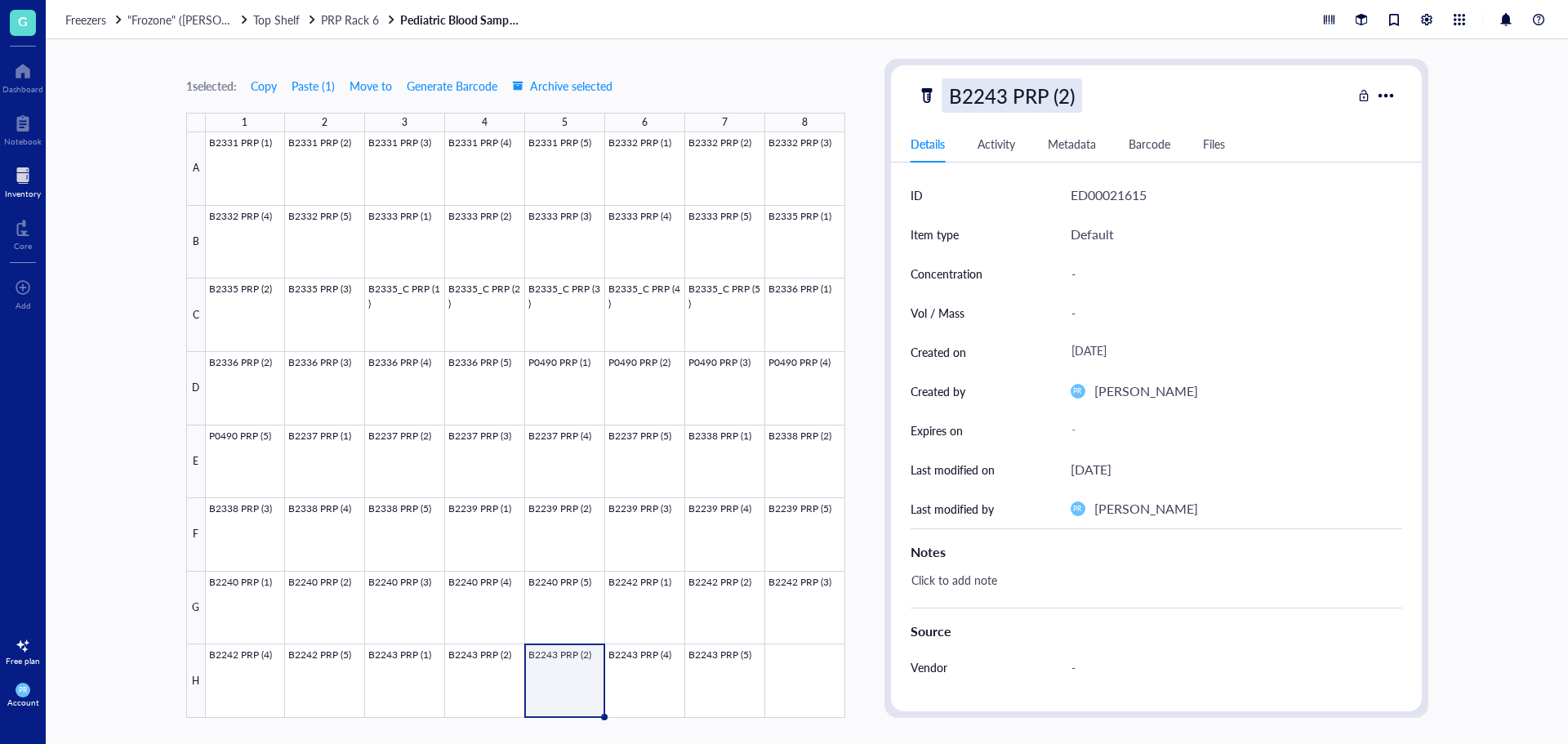
click at [1055, 95] on div "B2243 PRP (2)" at bounding box center [1012, 95] width 140 height 34
click at [1063, 94] on input "B2243 PRP (2)" at bounding box center [1028, 95] width 171 height 33
click at [1064, 94] on input "B2243 PRP (2)" at bounding box center [1028, 95] width 171 height 33
type input "B2243 PRP (3)"
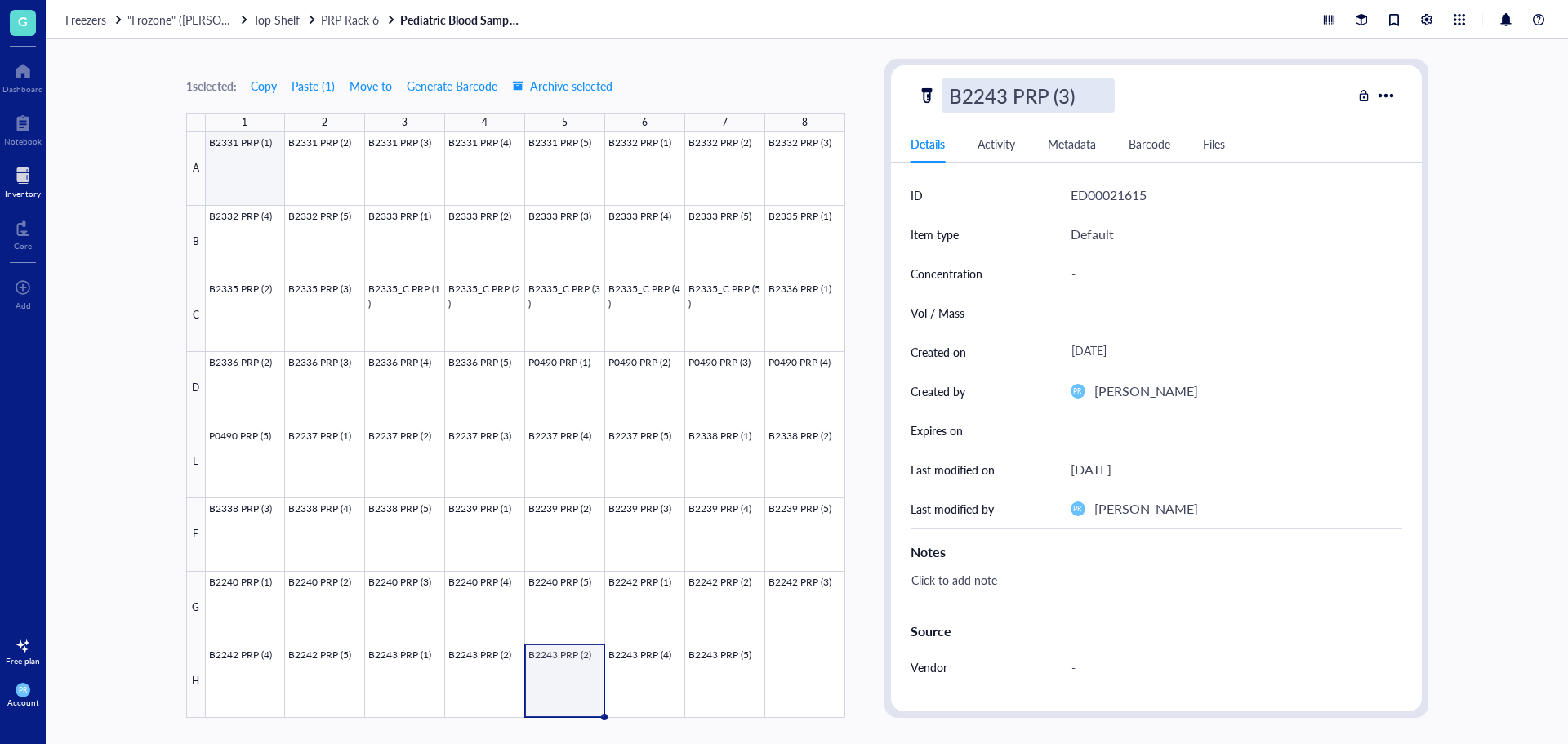
drag, startPoint x: 1005, startPoint y: 94, endPoint x: 199, endPoint y: 136, distance: 807.1
click at [200, 137] on div "1 selected: Copy Paste ( 1 ) Move to Generate Barcode Archive selected 1 2 3 4 …" at bounding box center [807, 392] width 1523 height 705
click at [326, 16] on span "PRP Rack 6" at bounding box center [349, 20] width 58 height 17
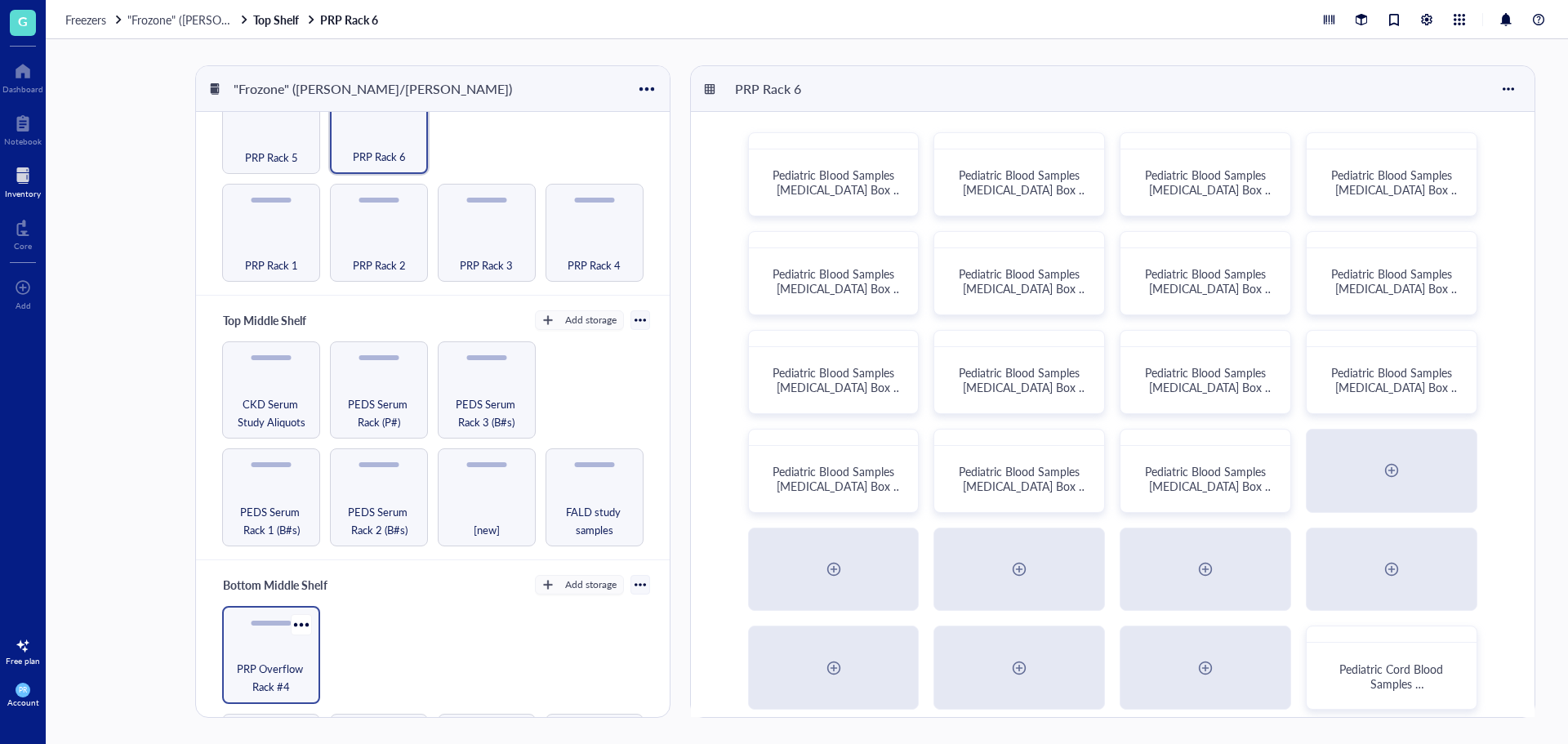
scroll to position [164, 0]
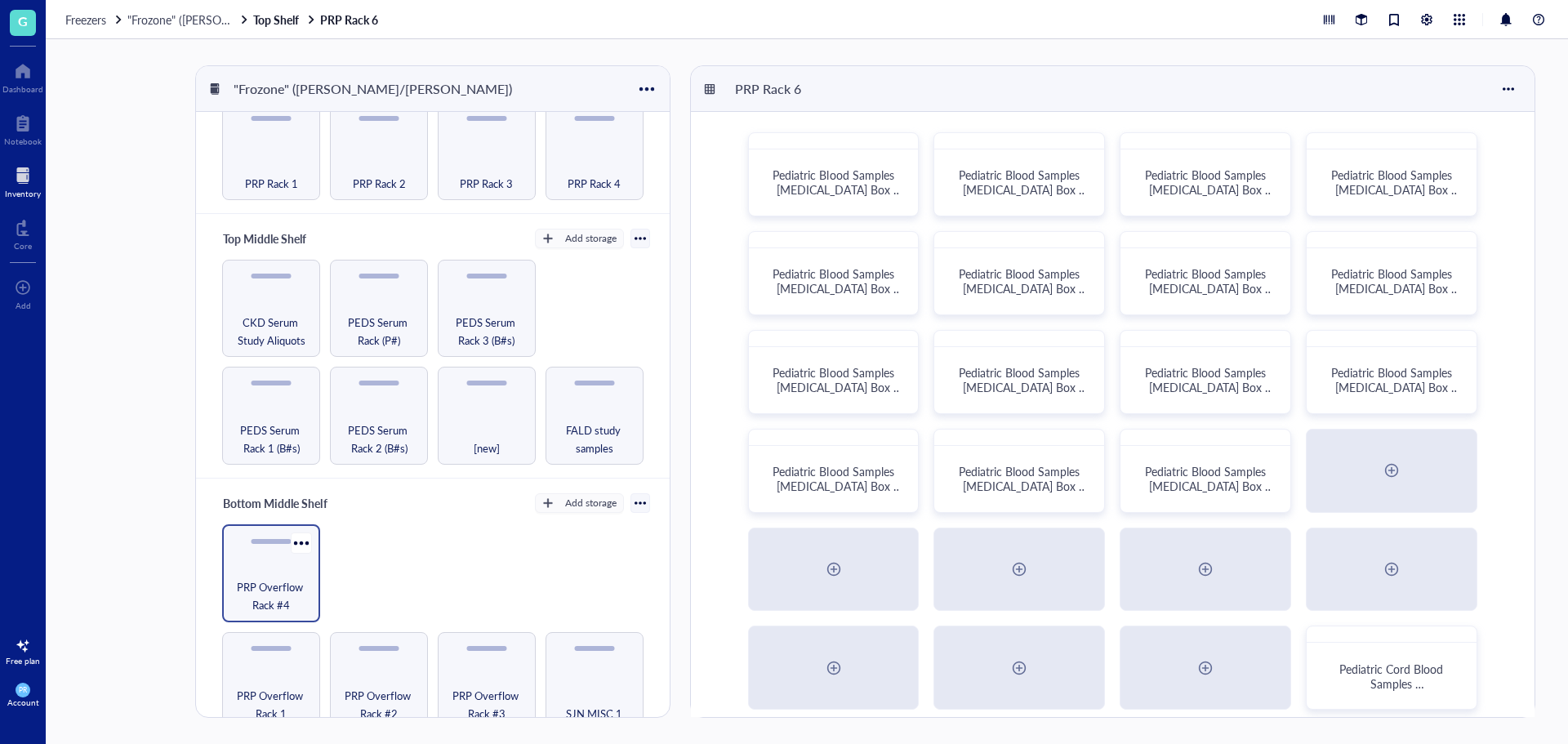
click at [264, 595] on span "PRP Overflow Rack #4" at bounding box center [271, 596] width 82 height 36
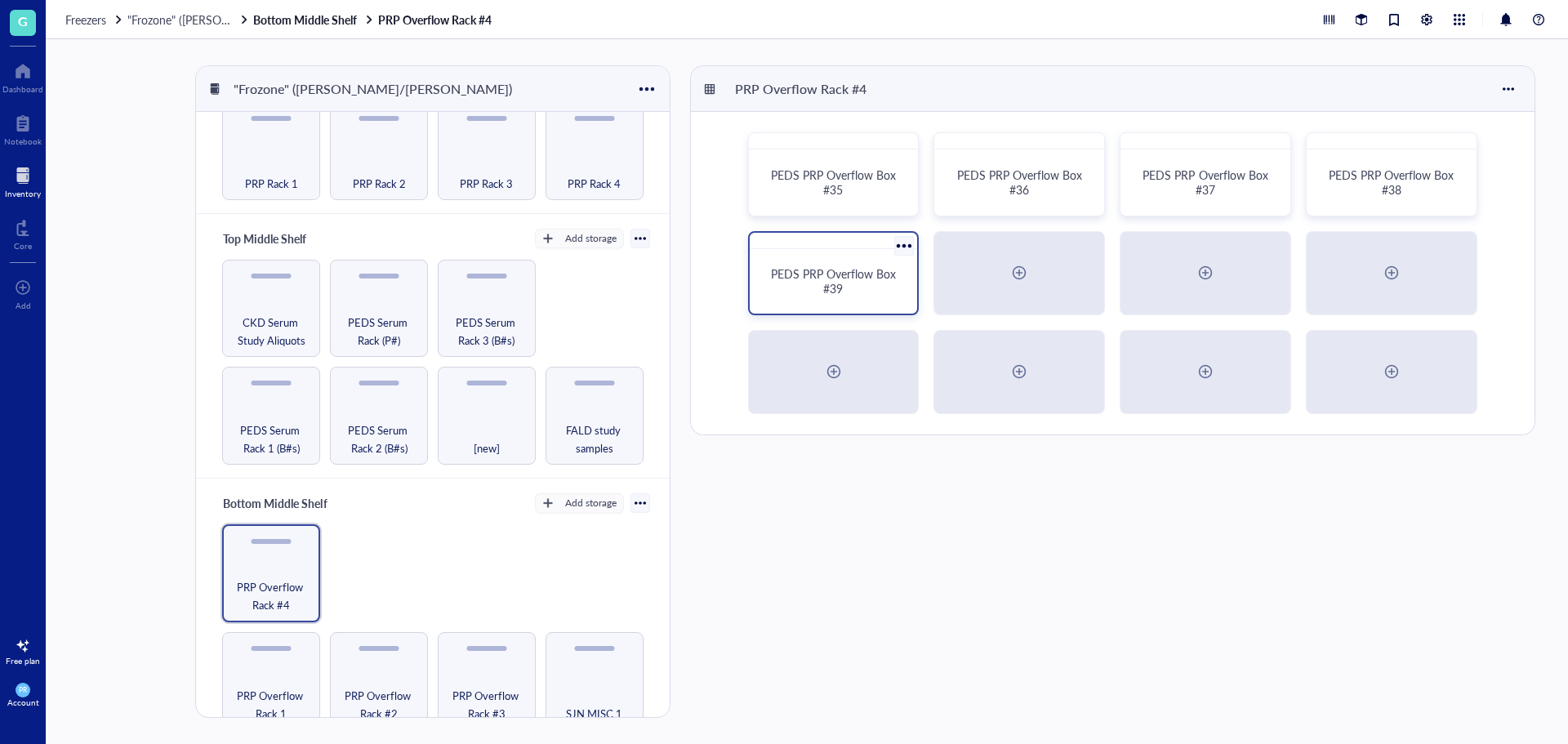
click at [797, 286] on div "PEDS PRP Overflow Box #39" at bounding box center [834, 281] width 129 height 29
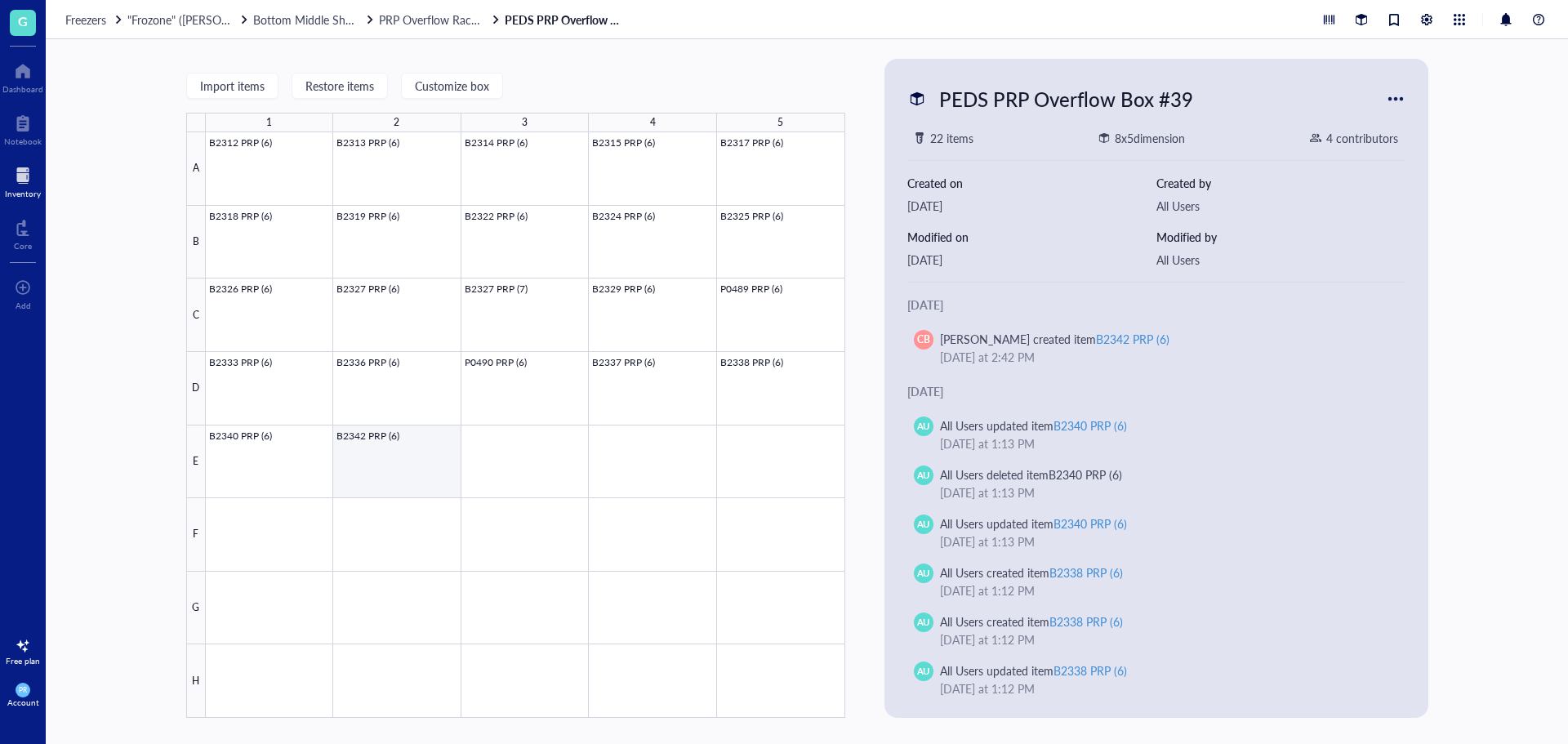
click at [462, 448] on div at bounding box center [526, 424] width 640 height 585
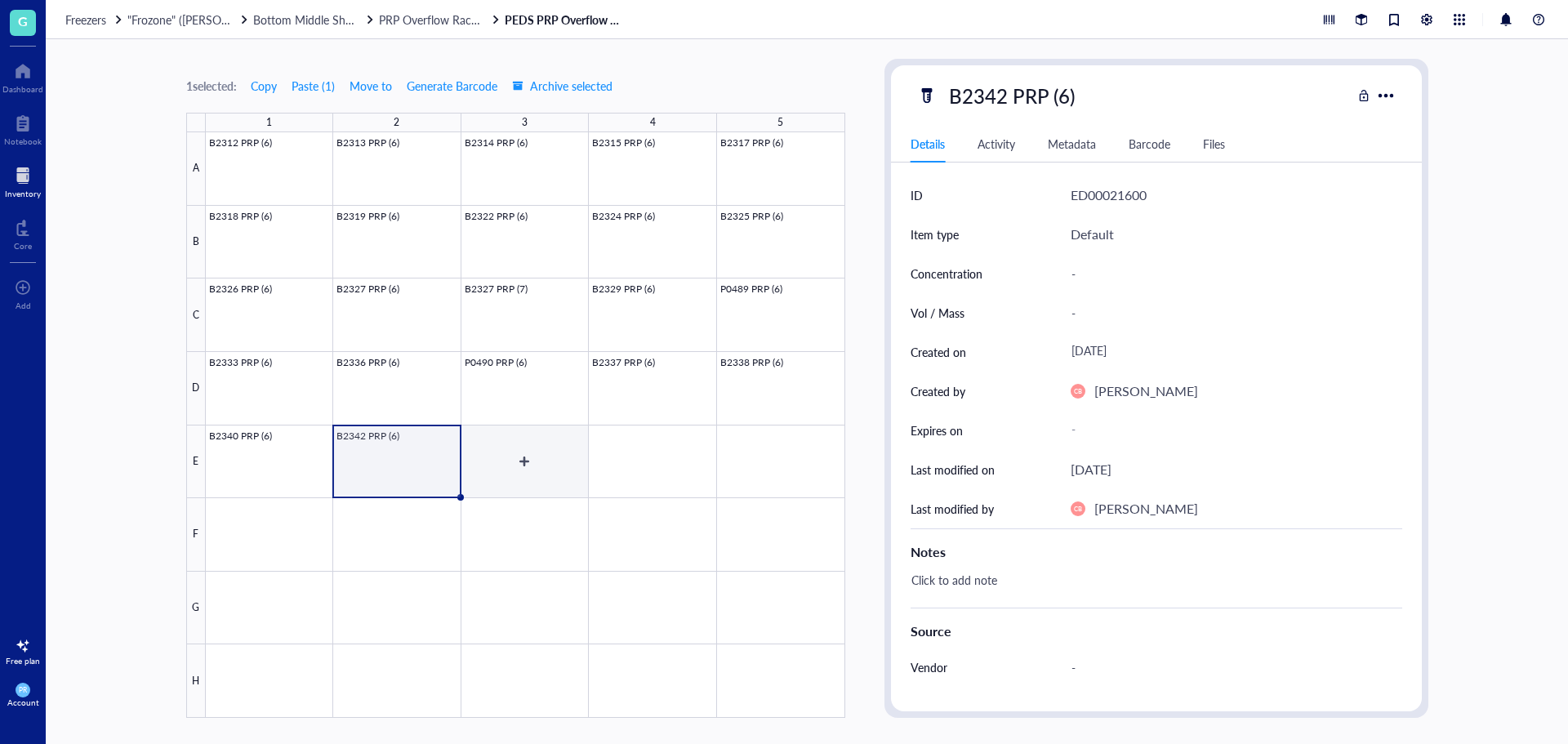
click at [508, 455] on div at bounding box center [526, 424] width 640 height 585
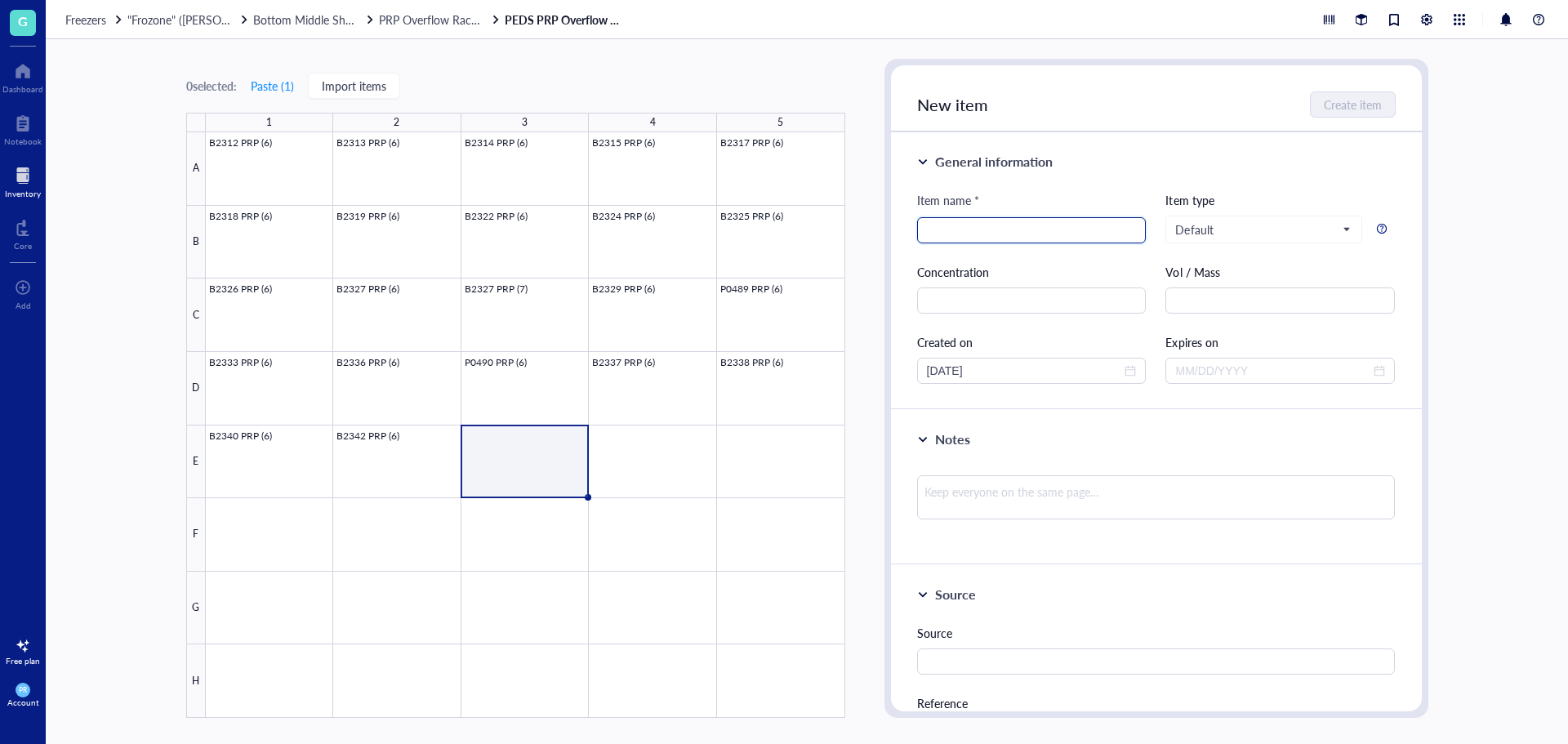
click at [1018, 229] on input "search" at bounding box center [1031, 230] width 210 height 24
paste input "B2243 PRP (3)"
type input "B2243 PRP (6)"
click at [1387, 99] on button "Create item" at bounding box center [1353, 104] width 84 height 26
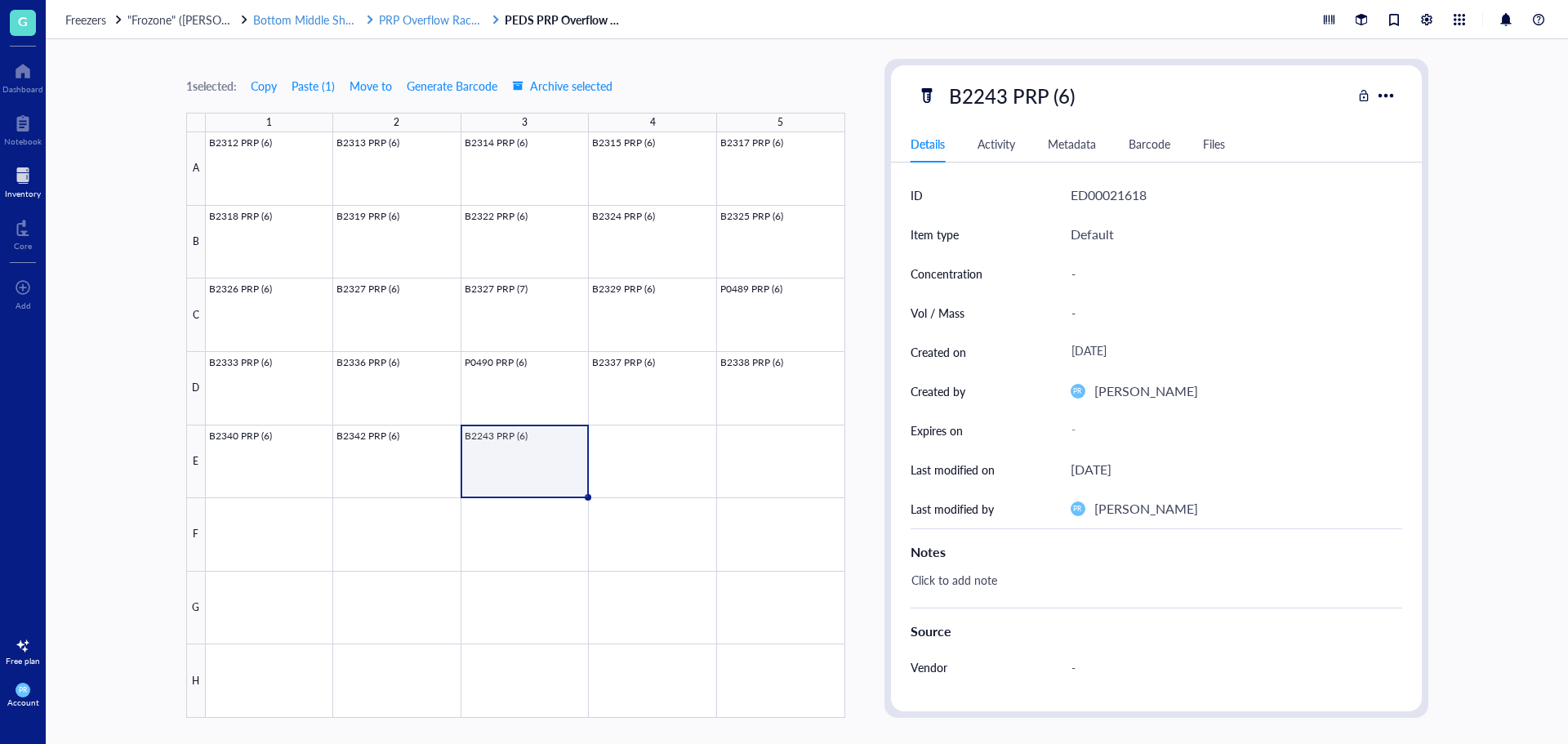
click at [431, 26] on span "PRP Overflow Rack #4" at bounding box center [436, 20] width 114 height 17
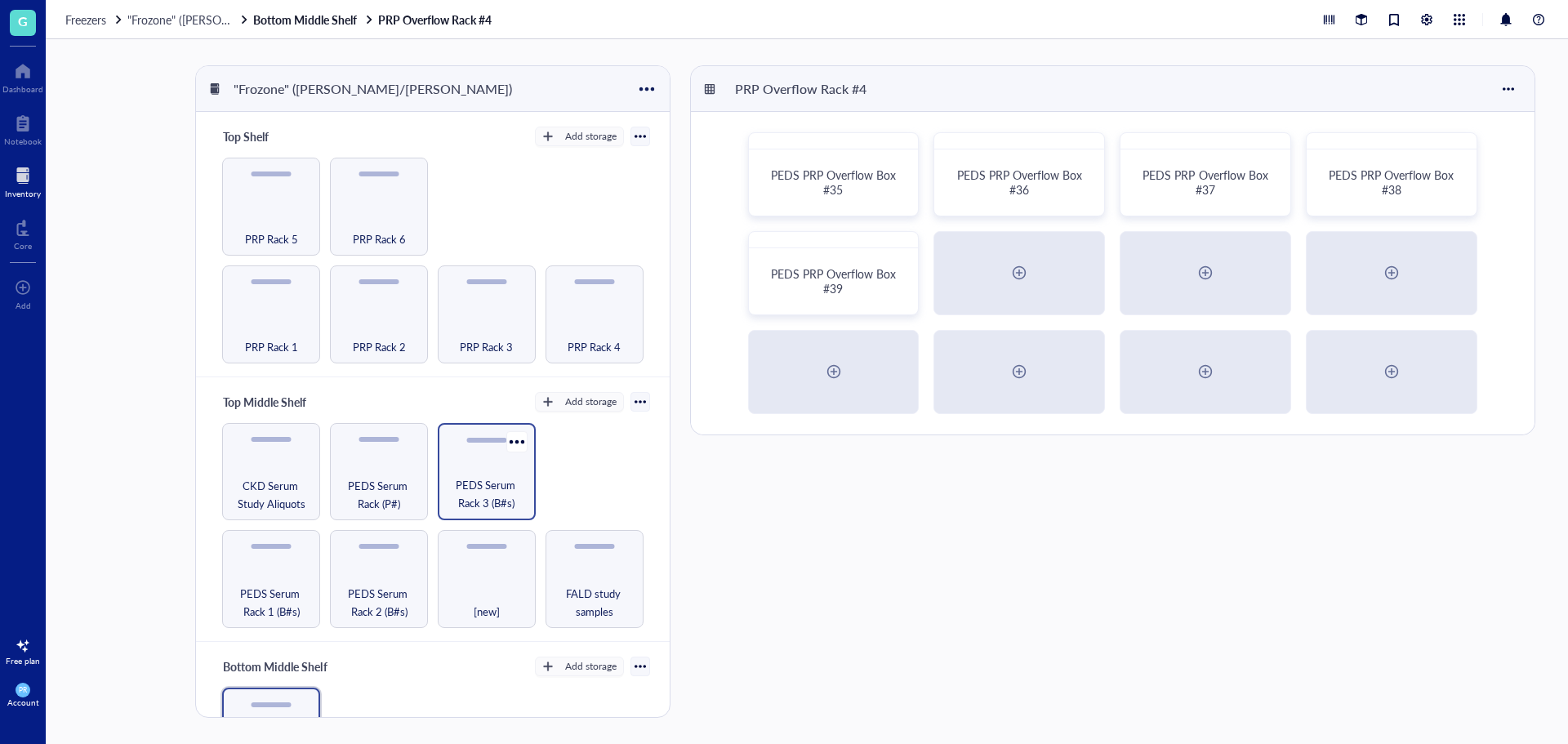
click at [454, 457] on div "PEDS Serum Rack 3 (B#s)" at bounding box center [486, 472] width 98 height 98
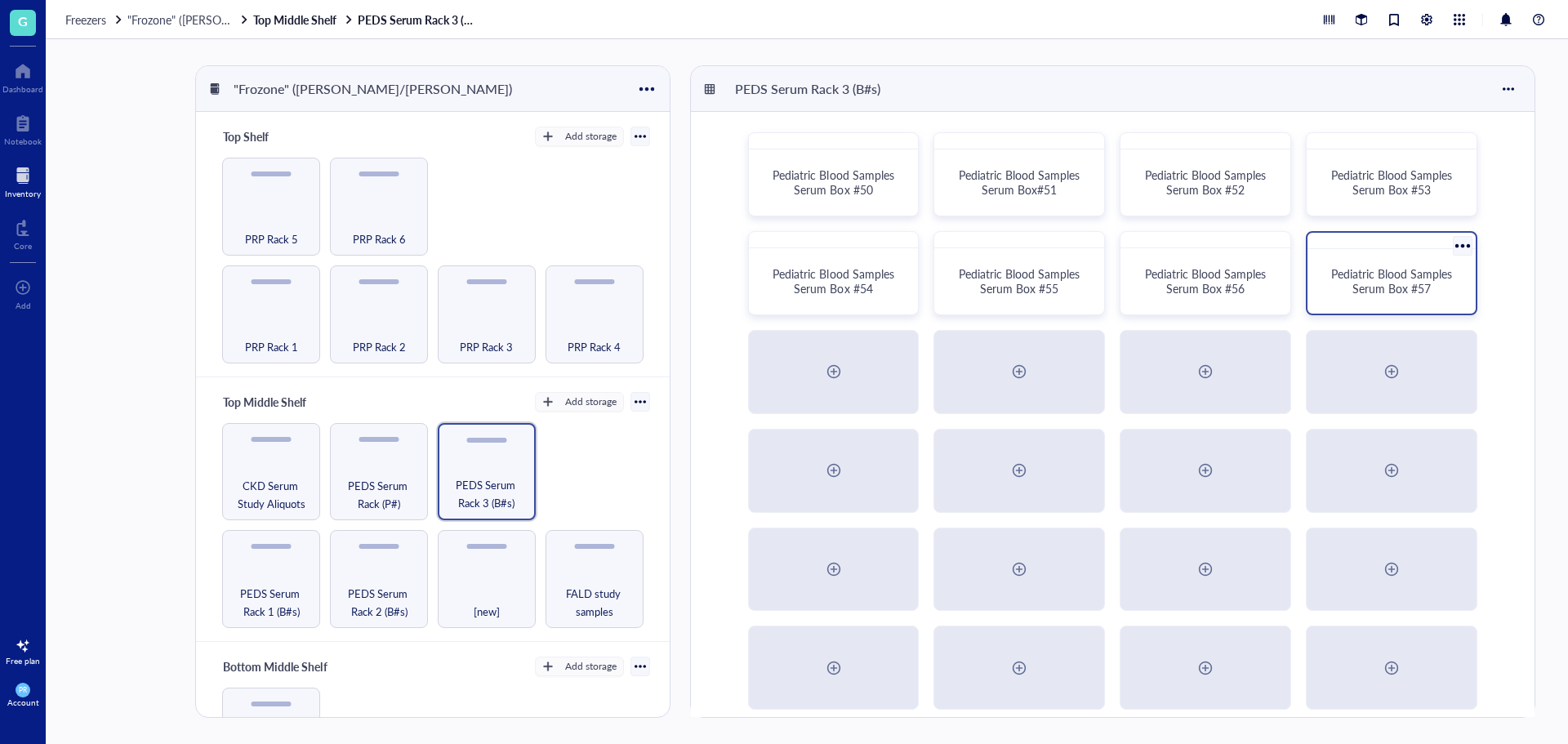
click at [1368, 271] on span "Pediatric Blood Samples Serum Box #57" at bounding box center [1393, 281] width 124 height 31
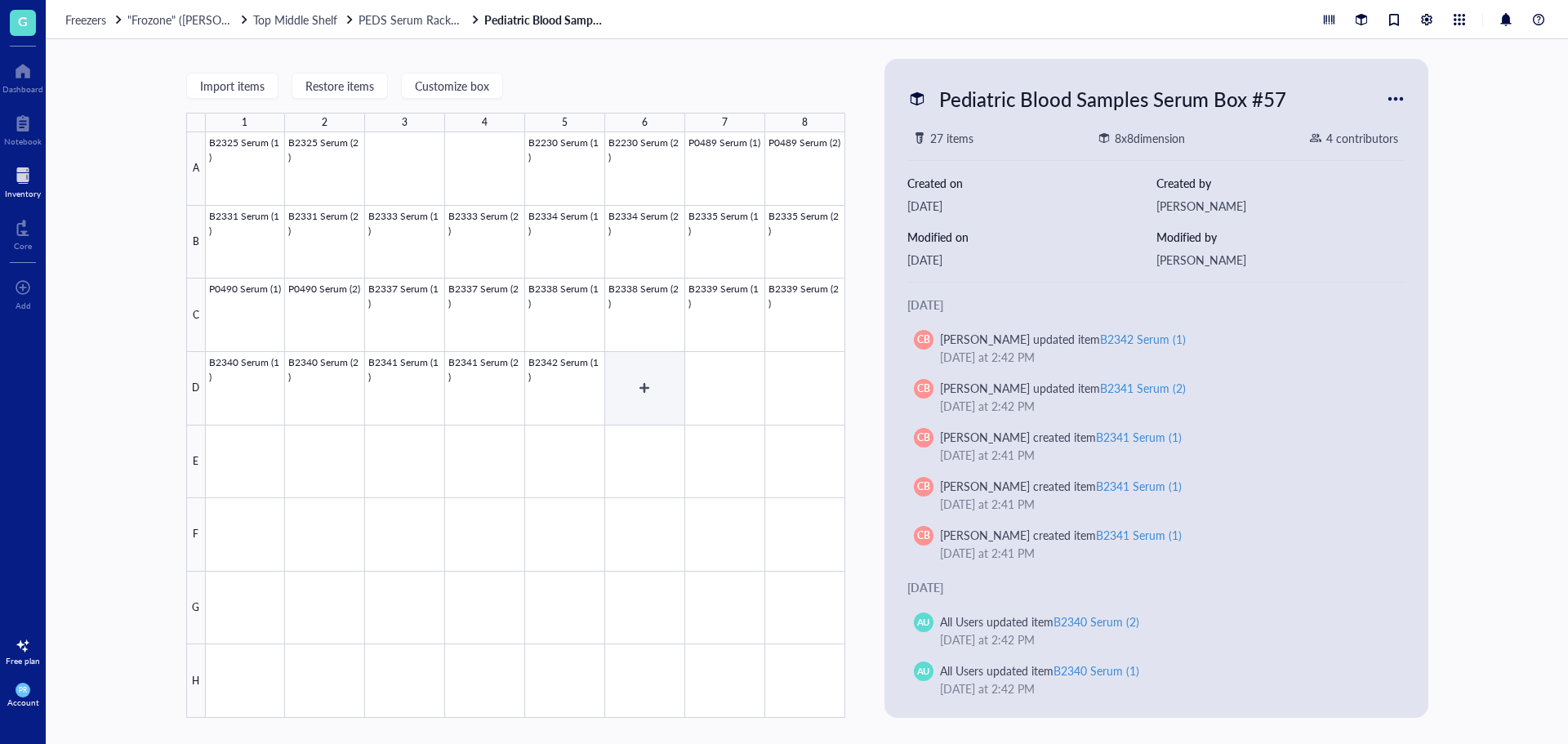
click at [631, 395] on div at bounding box center [526, 424] width 640 height 585
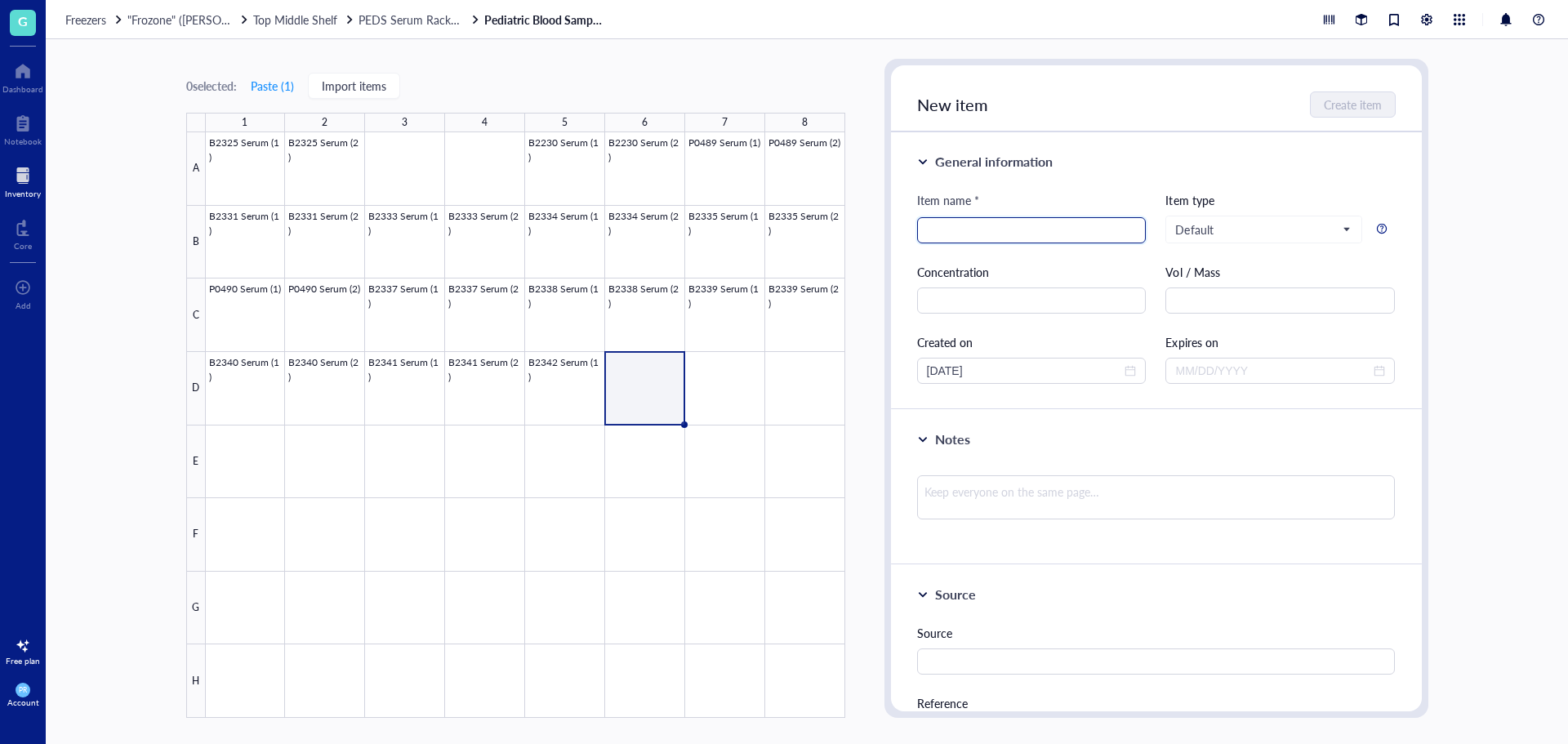
click at [1001, 230] on input "search" at bounding box center [1031, 230] width 210 height 24
paste input "B2243 PRP (3)"
drag, startPoint x: 985, startPoint y: 231, endPoint x: 963, endPoint y: 231, distance: 22.0
click at [963, 231] on input "B2243 PRP (3)" at bounding box center [1031, 230] width 210 height 24
type input "B2243 Serum (1)"
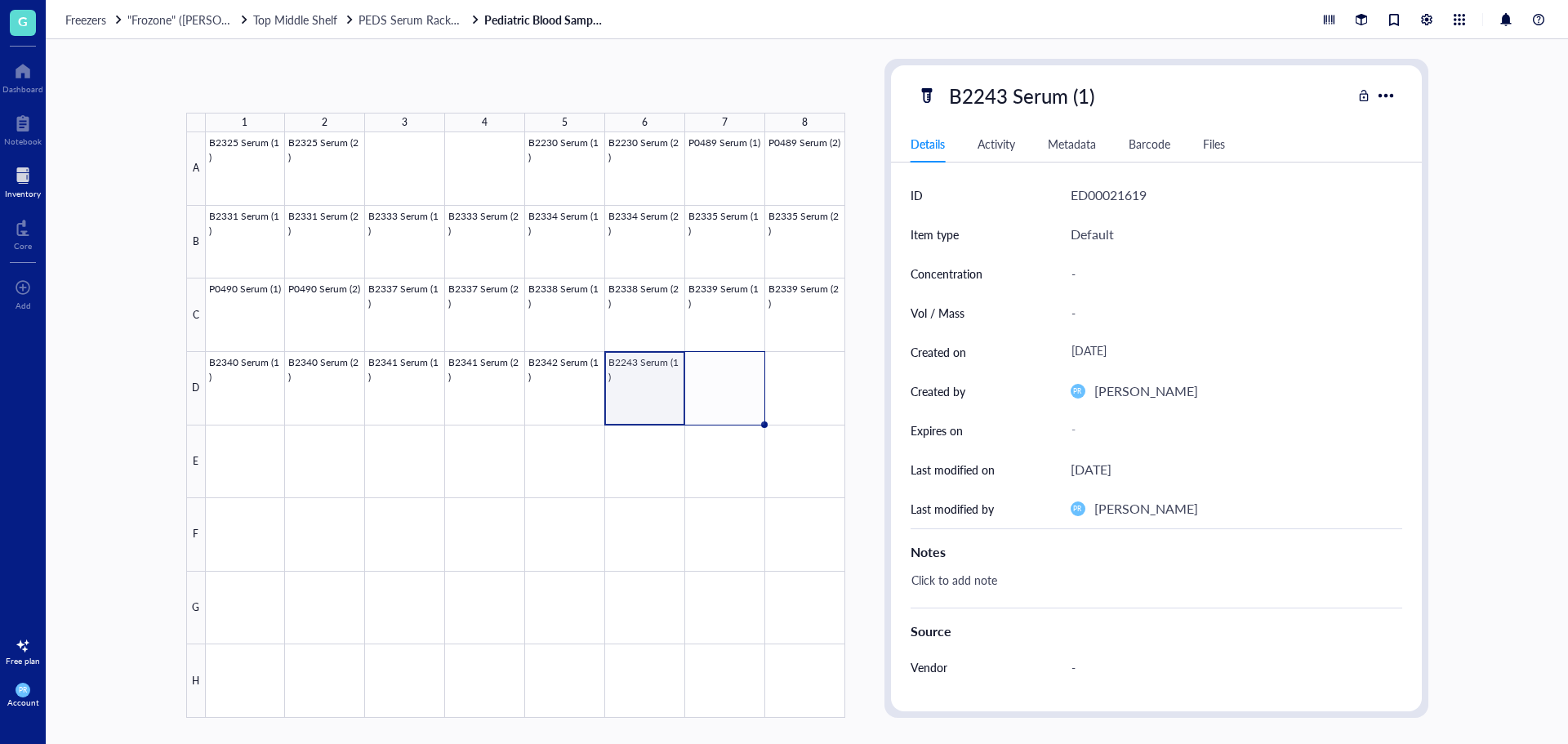
drag, startPoint x: 685, startPoint y: 422, endPoint x: 726, endPoint y: 421, distance: 41.0
click at [0, 0] on div "B2325 Serum (1) B2325 Serum (2) B2230 Serum (1) B2230 Serum (2) P0489 Serum (1)…" at bounding box center [0, 0] width 0 height 0
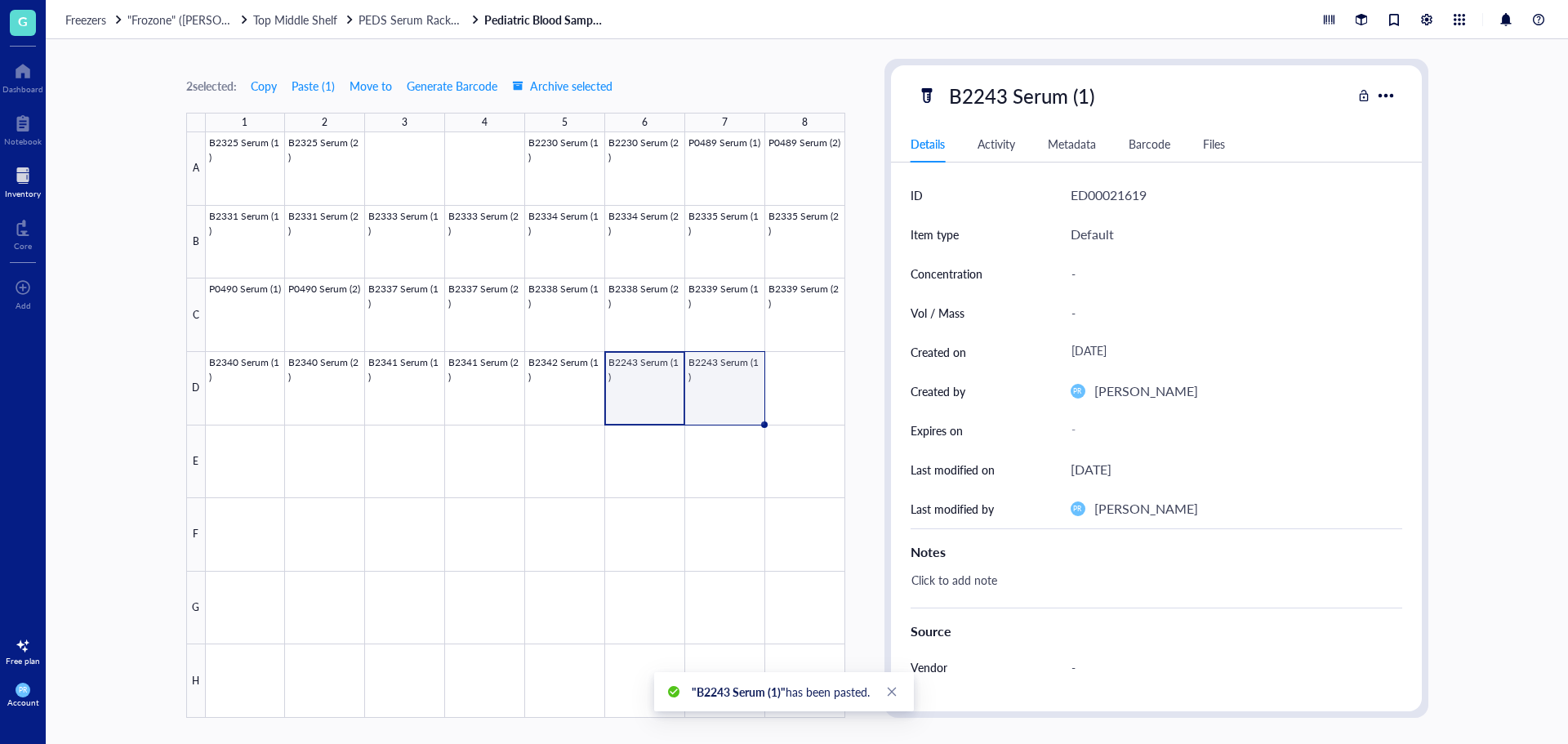
click at [731, 398] on div at bounding box center [526, 424] width 640 height 585
click at [1075, 89] on div "B2243 Serum (1)" at bounding box center [1022, 95] width 160 height 34
click at [1086, 96] on input "B2243 Serum (1)" at bounding box center [1039, 95] width 195 height 33
type input "B2243 Serum (2)"
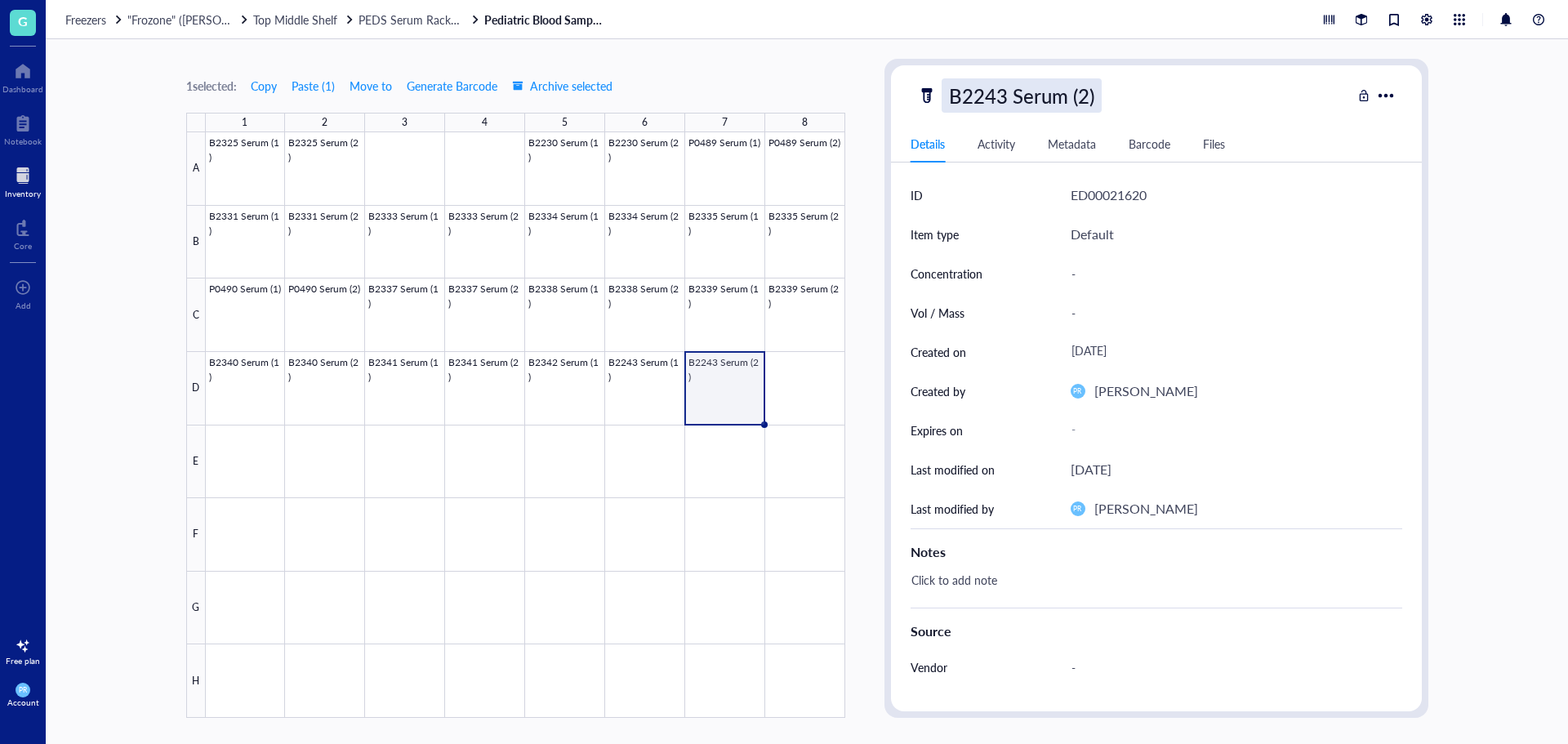
click at [1072, 98] on div "B2243 Serum (2)" at bounding box center [1022, 95] width 160 height 34
drag, startPoint x: 1117, startPoint y: 93, endPoint x: 617, endPoint y: 148, distance: 503.0
click at [617, 148] on div "1 selected: Copy Paste ( 1 ) Move to Generate Barcode Archive selected 1 2 3 4 …" at bounding box center [807, 392] width 1523 height 705
click at [818, 386] on div at bounding box center [526, 424] width 640 height 585
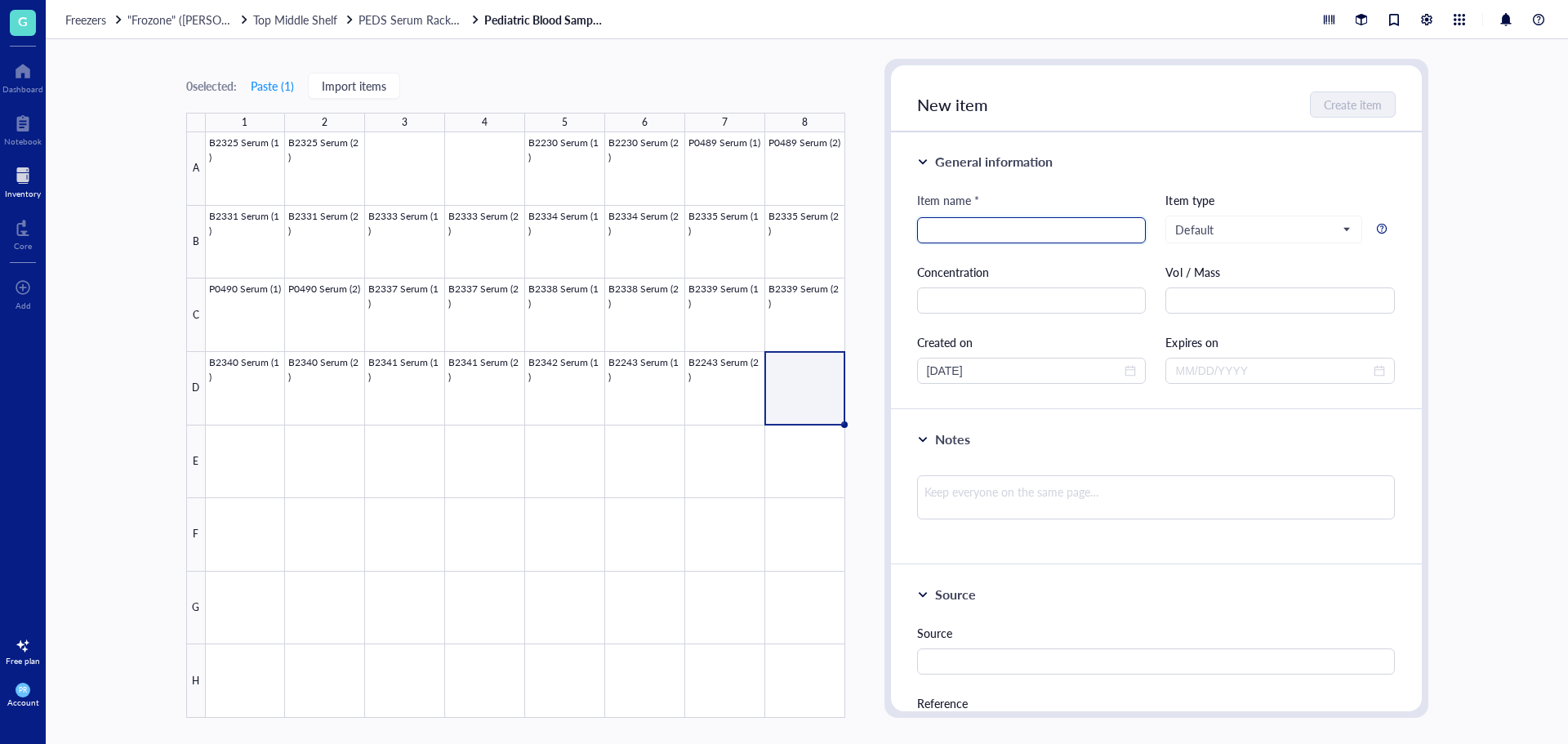
click at [989, 235] on input "search" at bounding box center [1031, 230] width 210 height 24
paste input "B2243 Serum (2)"
click at [1012, 234] on input "B2243 Serum (2)" at bounding box center [1031, 230] width 210 height 24
click at [1007, 234] on input "B2243 Serum (2)" at bounding box center [1031, 230] width 210 height 24
click at [960, 236] on input "B2243 Serum (1)" at bounding box center [1031, 230] width 210 height 24
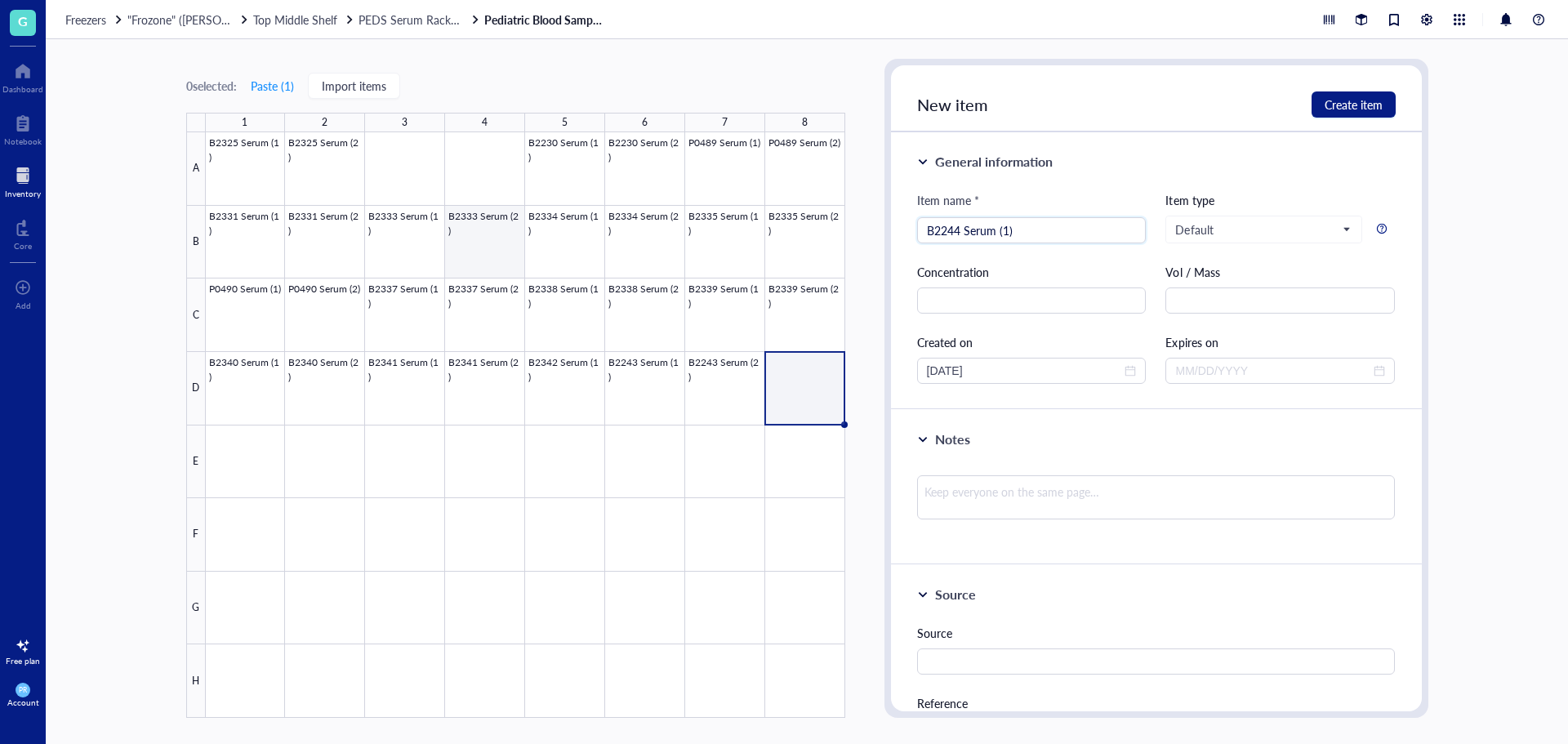
drag, startPoint x: 1033, startPoint y: 221, endPoint x: 511, endPoint y: 238, distance: 522.3
click at [511, 238] on div "0 selected: Paste ( 1 ) Import items 1 2 3 4 5 6 7 8 A B C D E F G H B2325 Seru…" at bounding box center [807, 392] width 1523 height 705
type input "B2244 Serum (1)"
click at [1342, 98] on span "Create item" at bounding box center [1353, 104] width 58 height 13
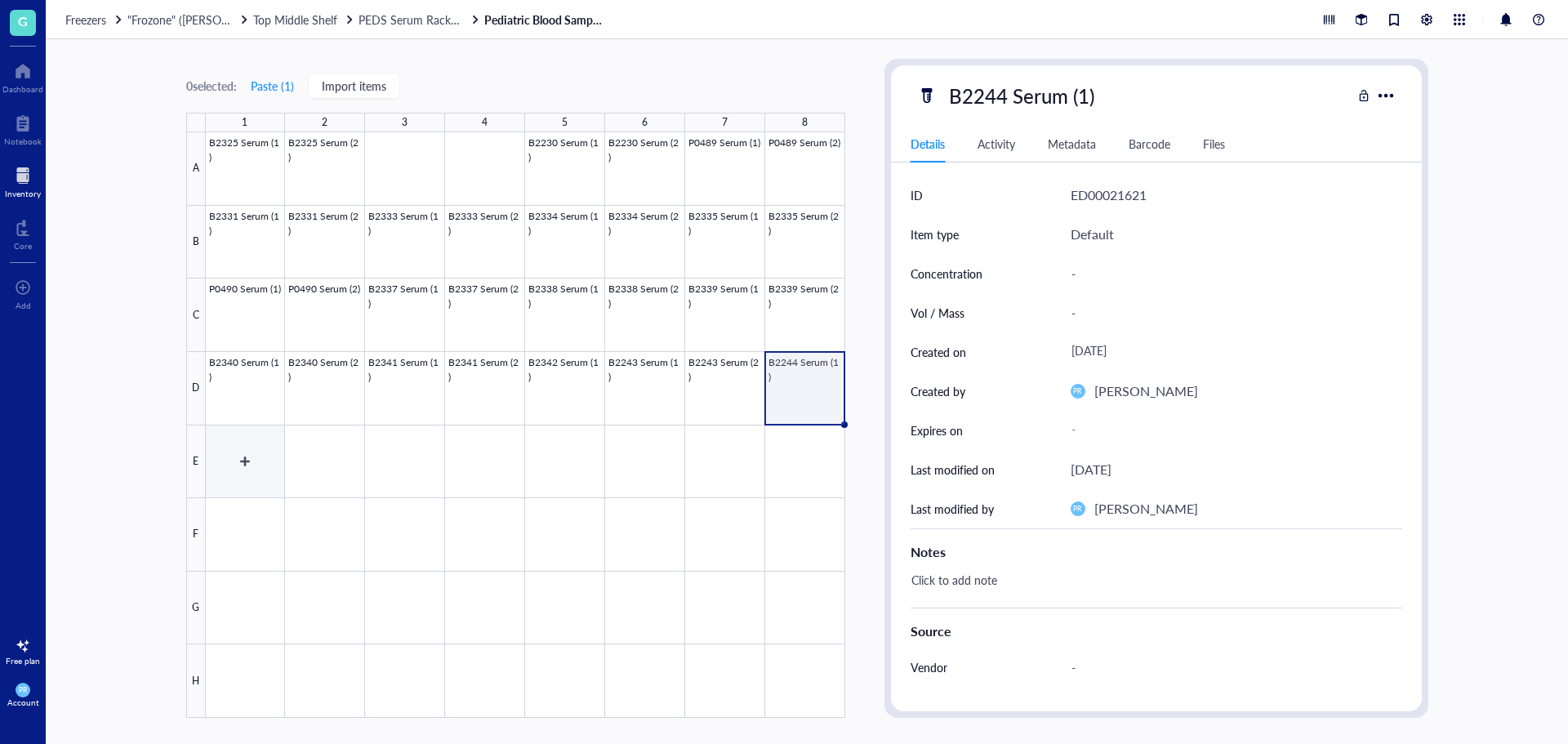
click at [265, 460] on div at bounding box center [526, 424] width 640 height 585
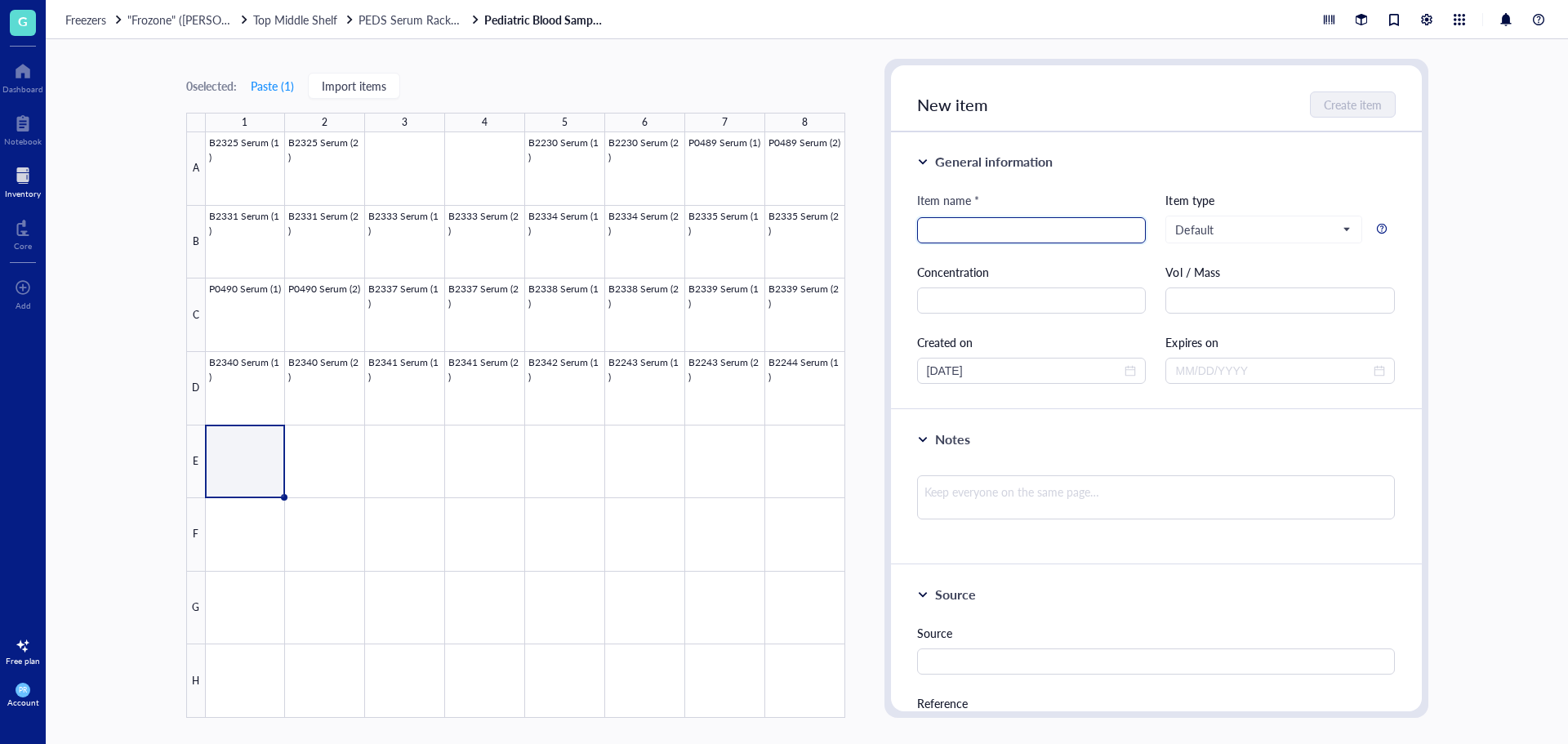
click at [976, 227] on input "search" at bounding box center [1031, 230] width 210 height 24
paste input "B2244 Serum (1)"
click at [1006, 232] on input "B2244 Serum (1)" at bounding box center [1031, 230] width 210 height 24
type input "B2244 Serum (2)"
